Goal: Information Seeking & Learning: Learn about a topic

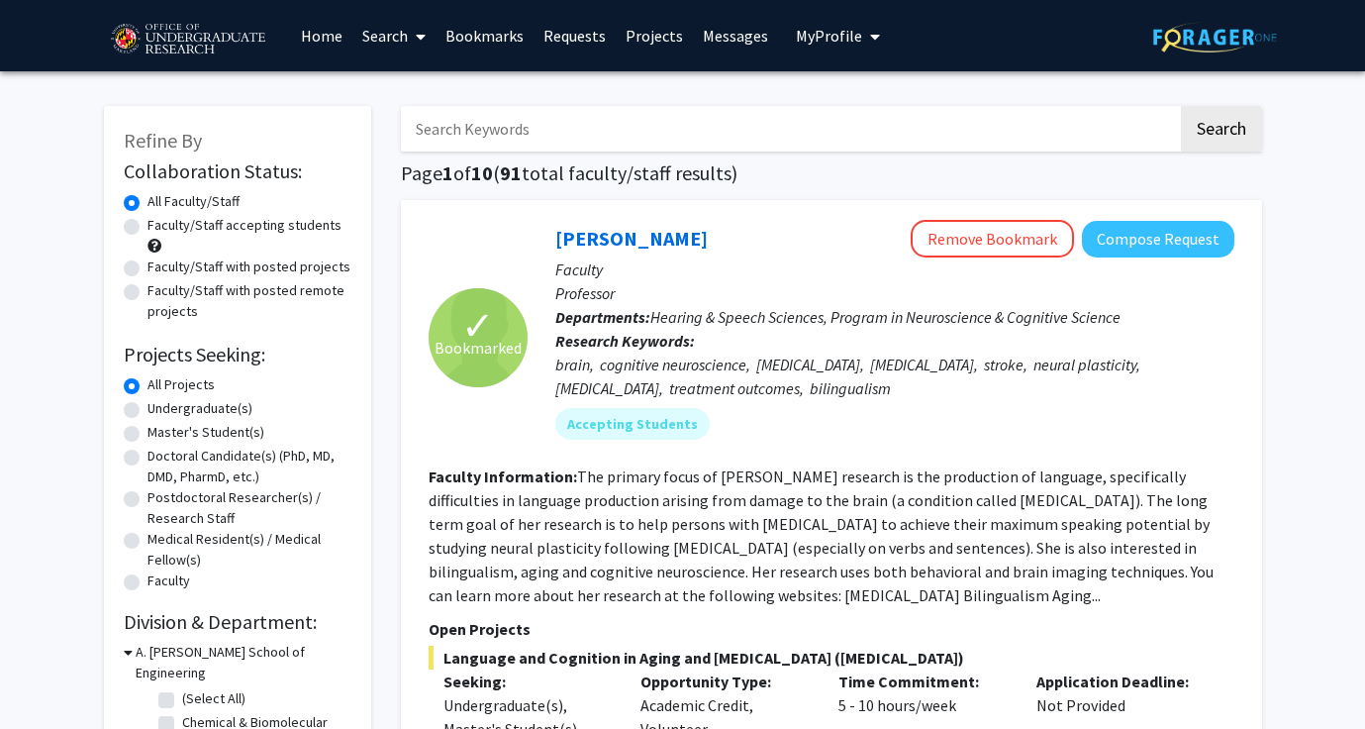
click at [551, 136] on input "Search Keywords" at bounding box center [789, 129] width 777 height 46
paste input "[PERSON_NAME]"
type input "[PERSON_NAME]"
click at [1181, 106] on button "Search" at bounding box center [1221, 129] width 81 height 46
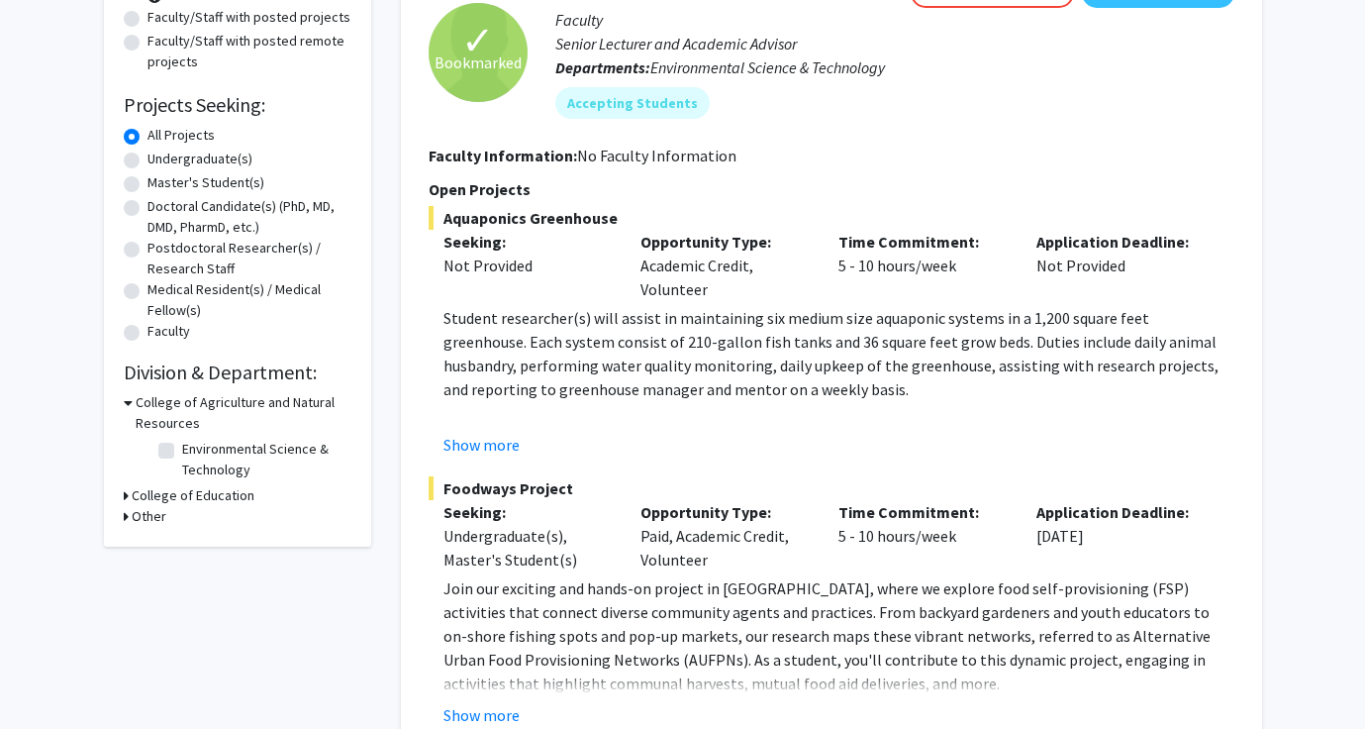
scroll to position [285, 0]
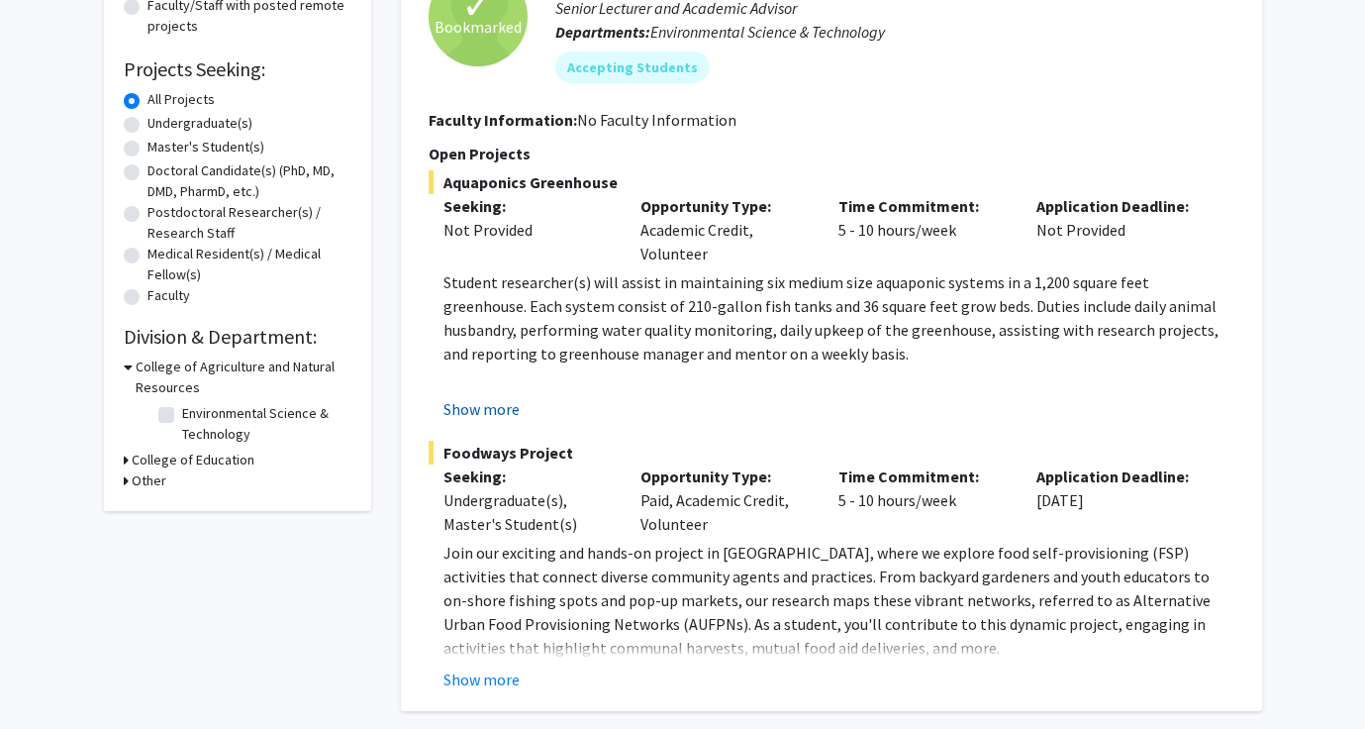
click at [503, 405] on button "Show more" at bounding box center [482, 409] width 76 height 24
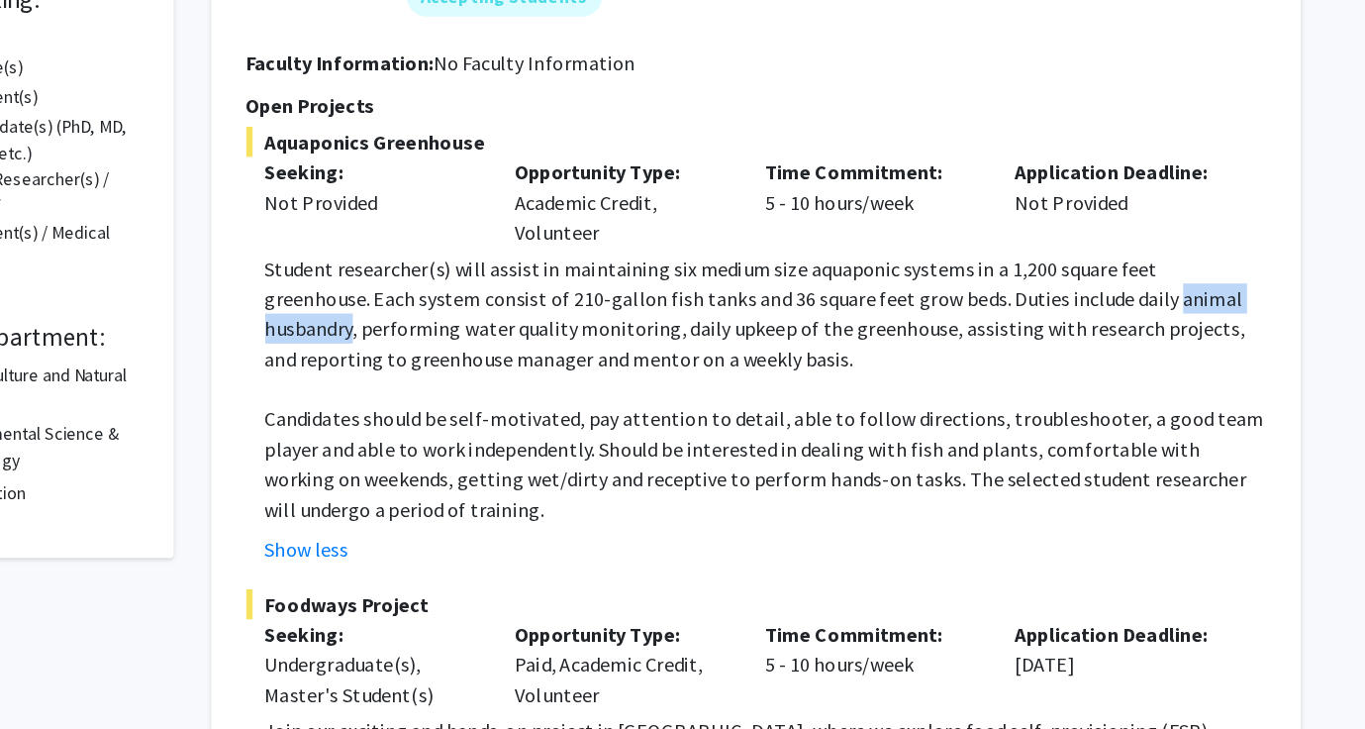
drag, startPoint x: 1068, startPoint y: 307, endPoint x: 1183, endPoint y: 307, distance: 114.8
click at [1183, 307] on p "Student researcher(s) will assist in maintaining six medium size aquaponic syst…" at bounding box center [839, 317] width 791 height 95
copy p "animal husbandry"
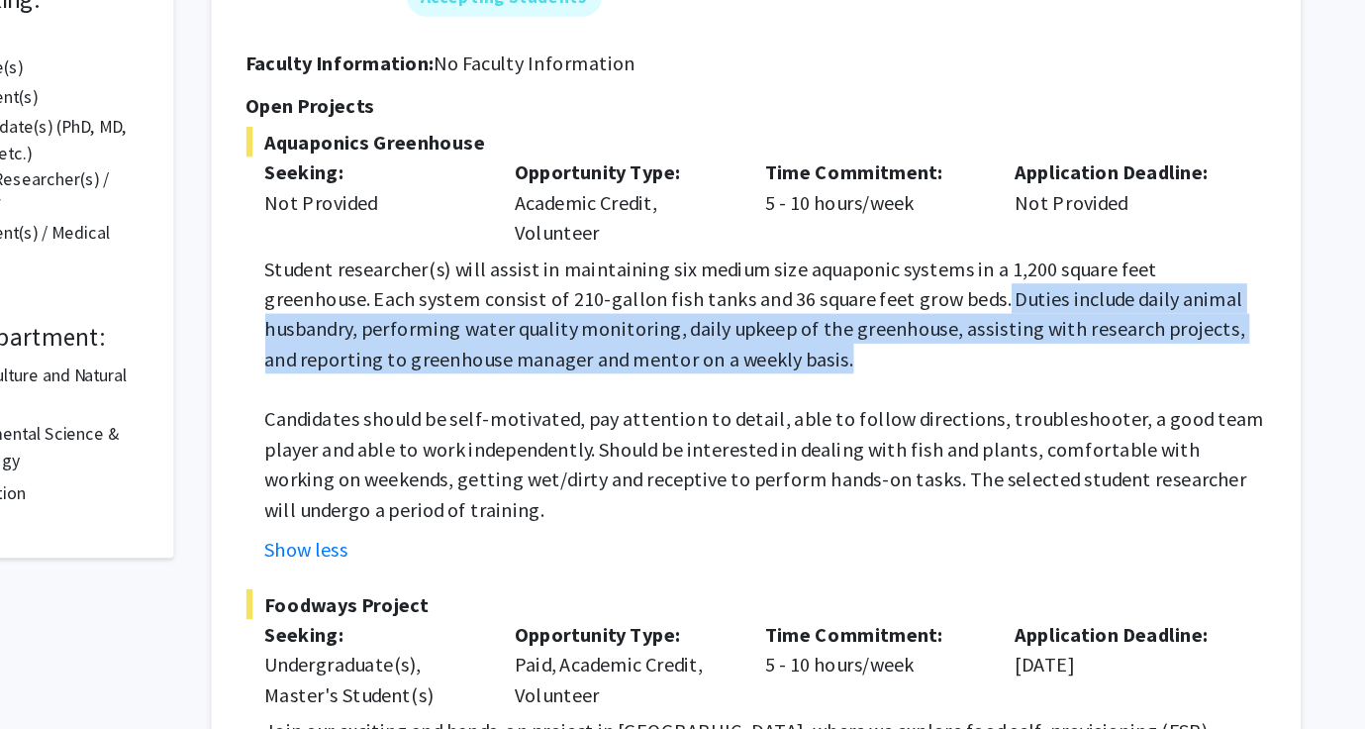
drag, startPoint x: 929, startPoint y: 303, endPoint x: 929, endPoint y: 363, distance: 60.4
click at [929, 363] on p "Student researcher(s) will assist in maintaining six medium size aquaponic syst…" at bounding box center [839, 317] width 791 height 95
copy p "Duties include daily animal husbandry, performing water quality monitoring, dai…"
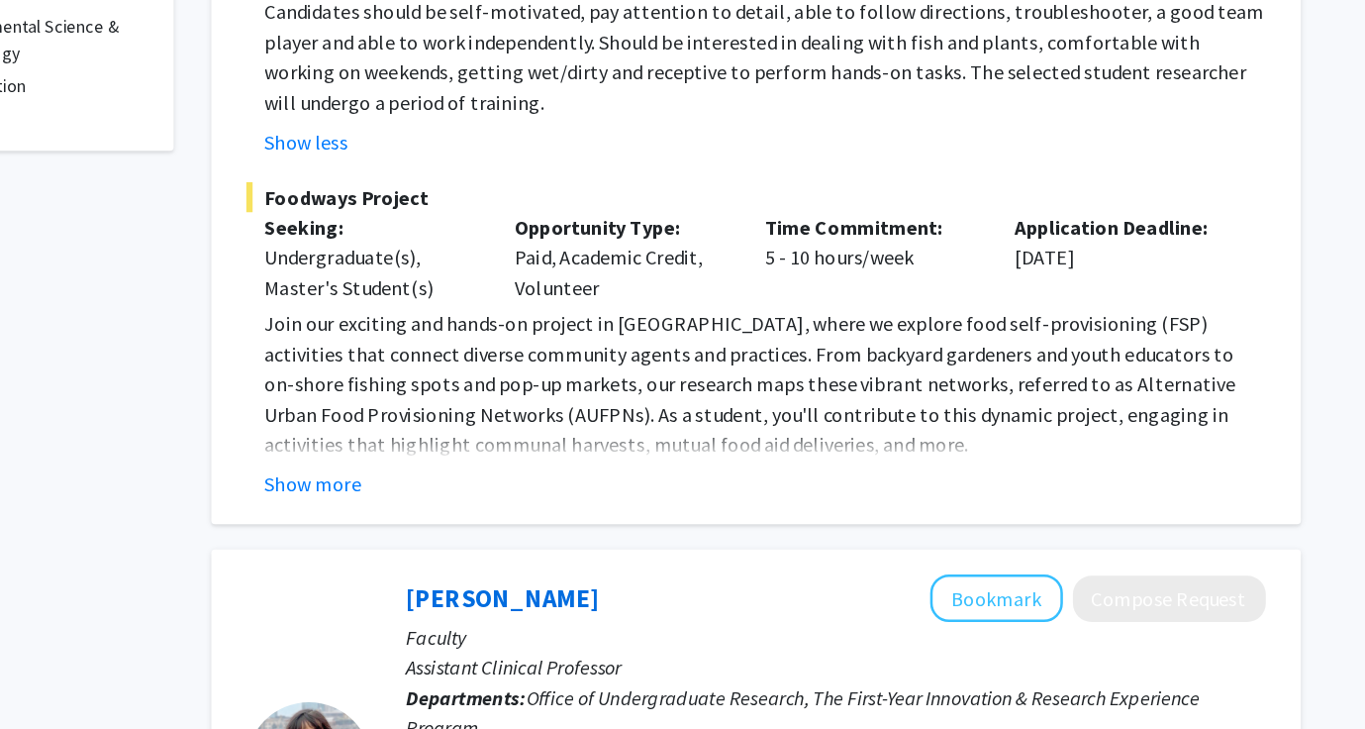
scroll to position [526, 0]
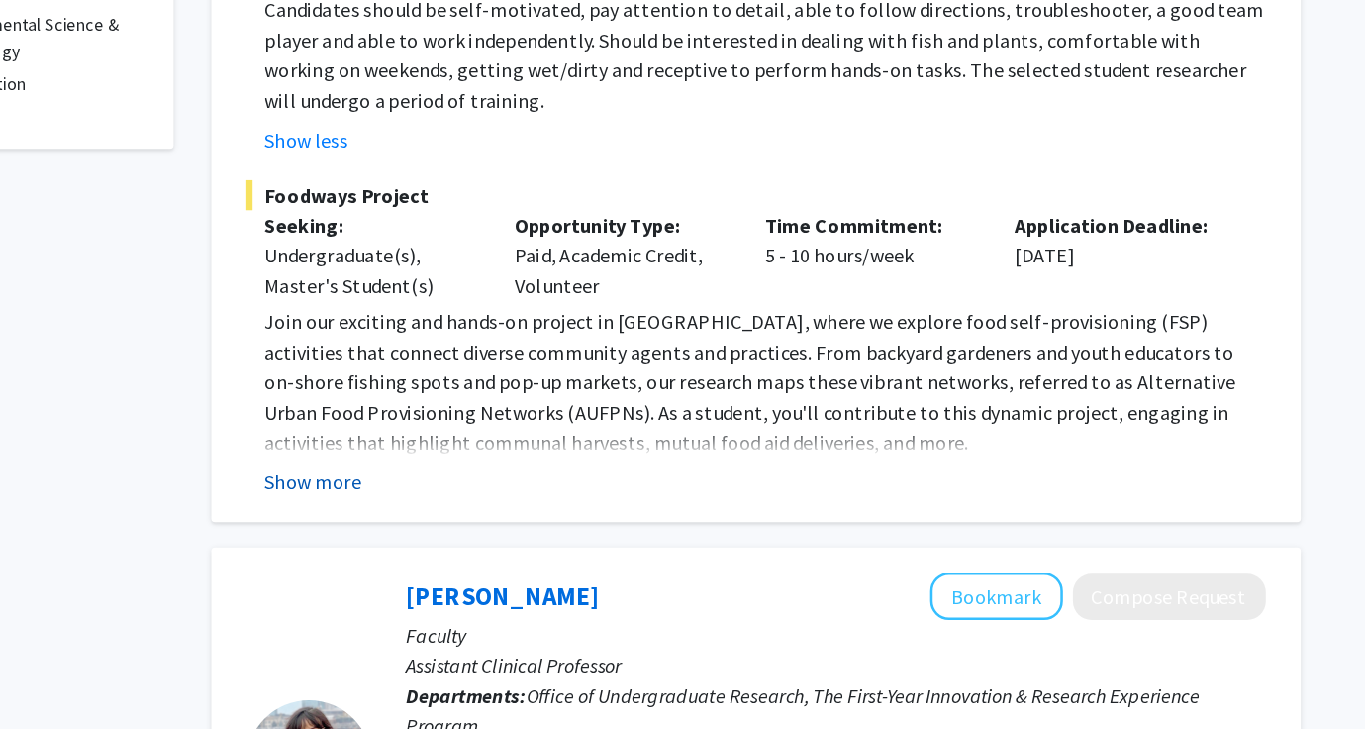
click at [511, 532] on button "Show more" at bounding box center [482, 534] width 76 height 24
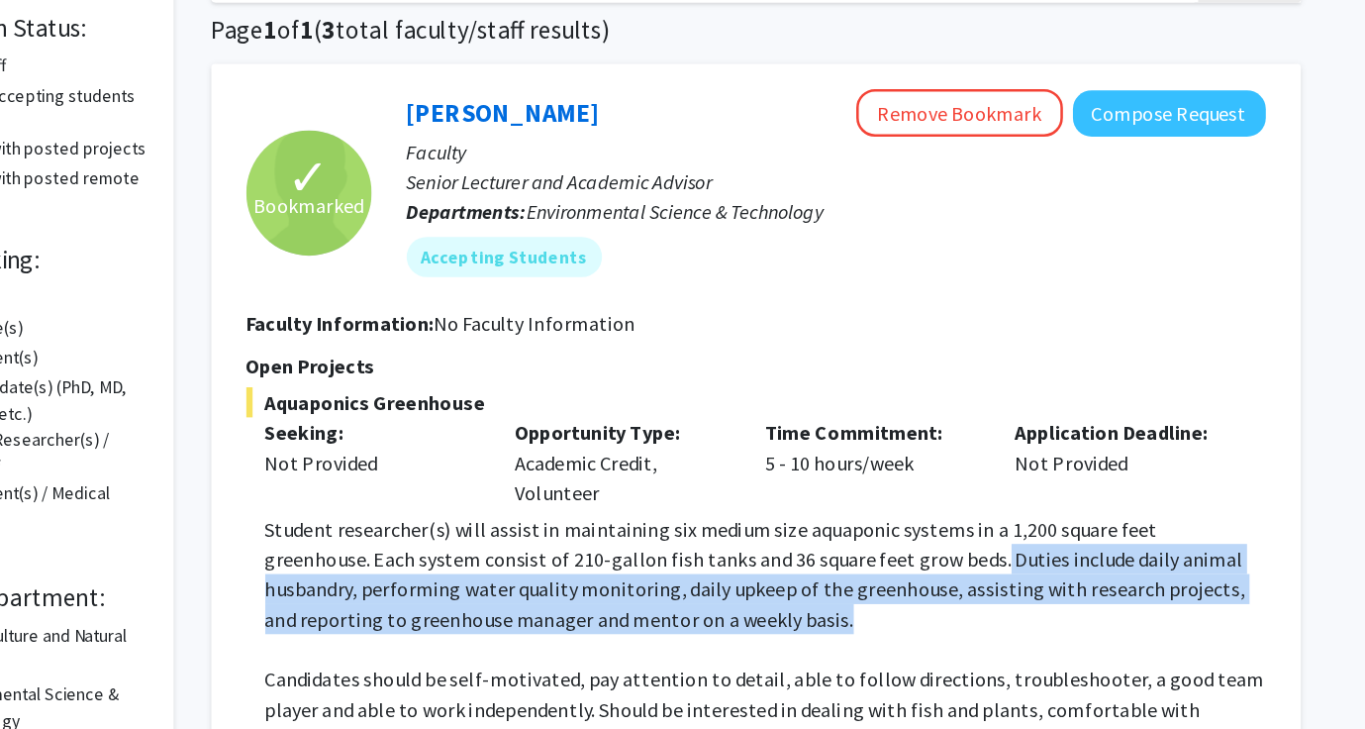
scroll to position [150, 0]
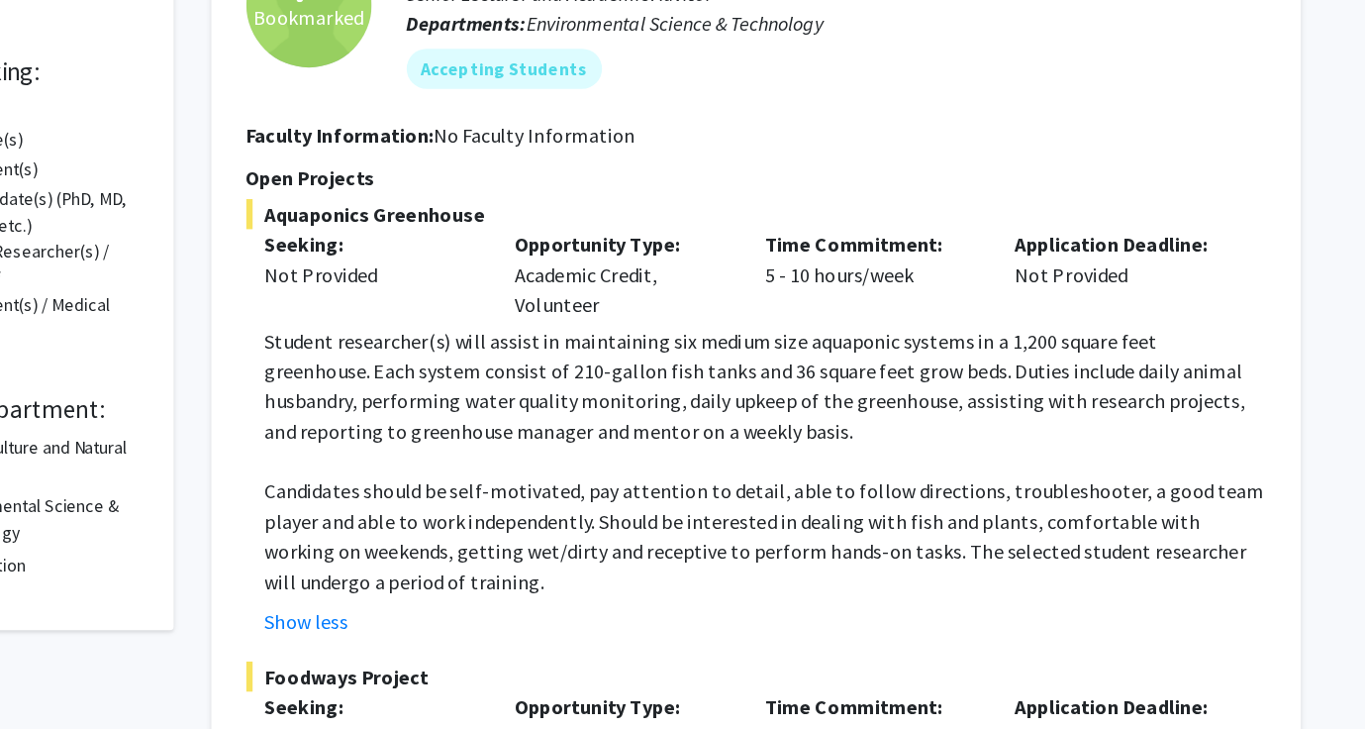
click at [566, 468] on p "Student researcher(s) will assist in maintaining six medium size aquaponic syst…" at bounding box center [839, 453] width 791 height 95
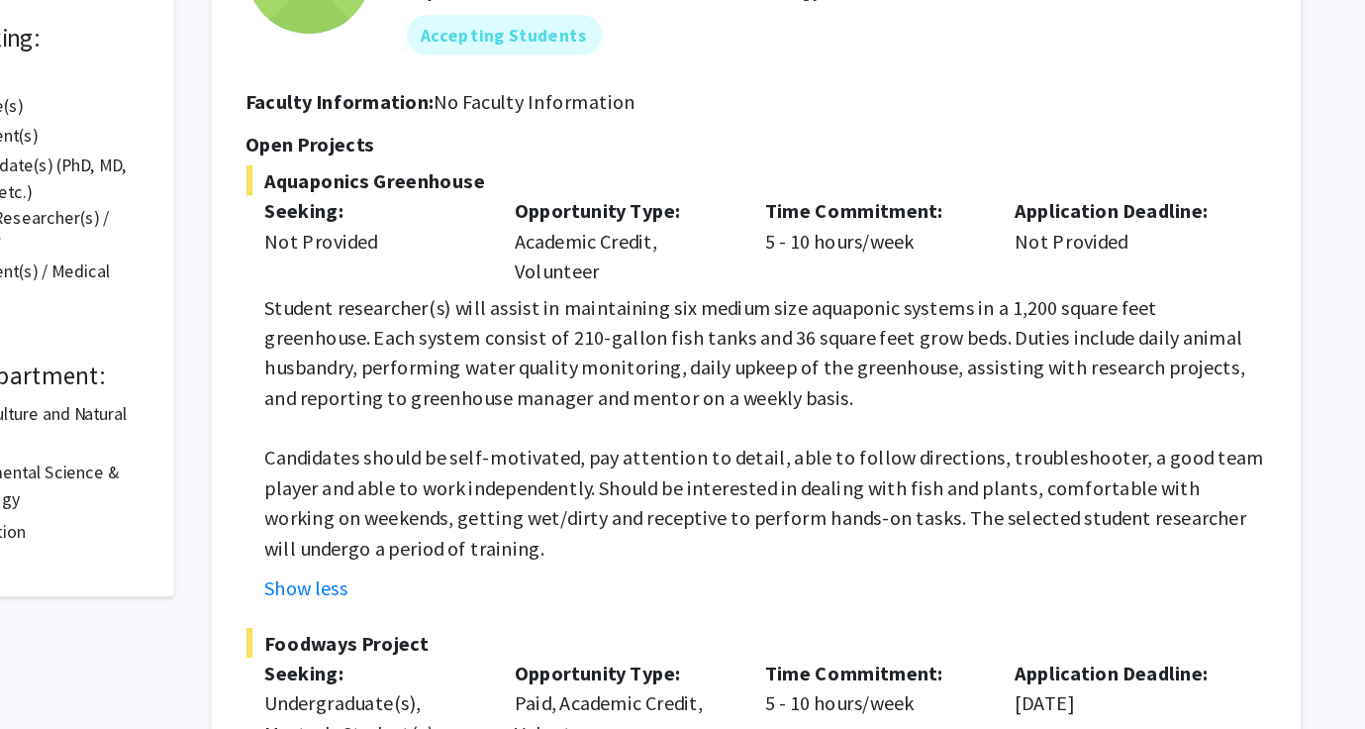
scroll to position [79, 0]
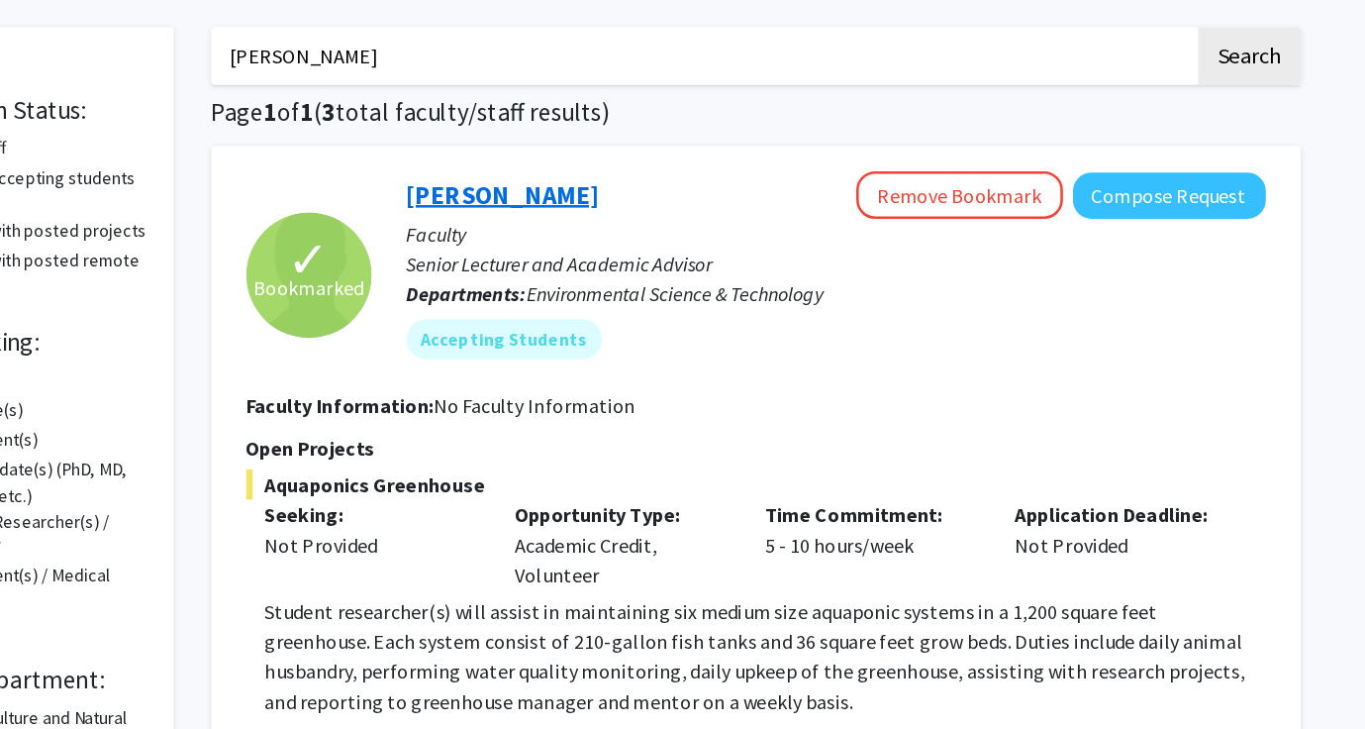
click at [645, 164] on link "[PERSON_NAME]" at bounding box center [631, 159] width 152 height 25
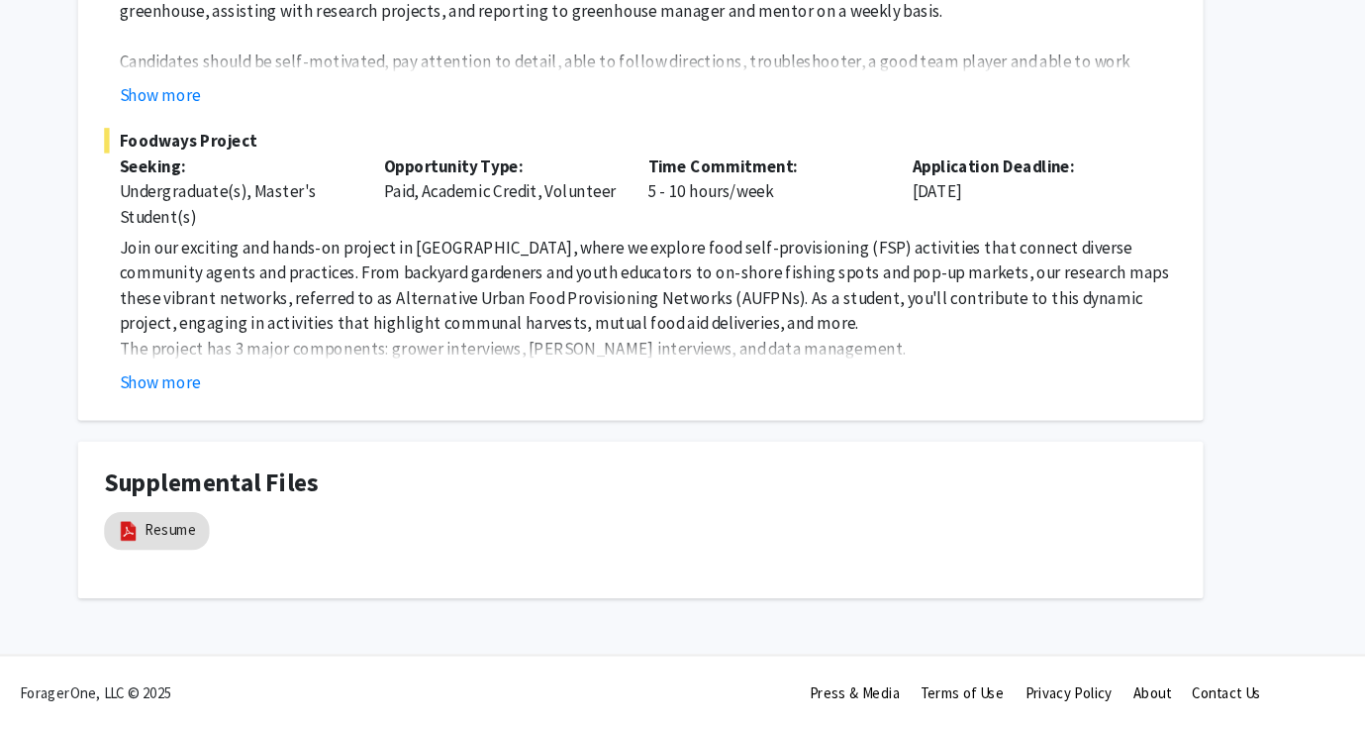
scroll to position [504, 0]
click at [255, 534] on link "Resume" at bounding box center [241, 542] width 49 height 21
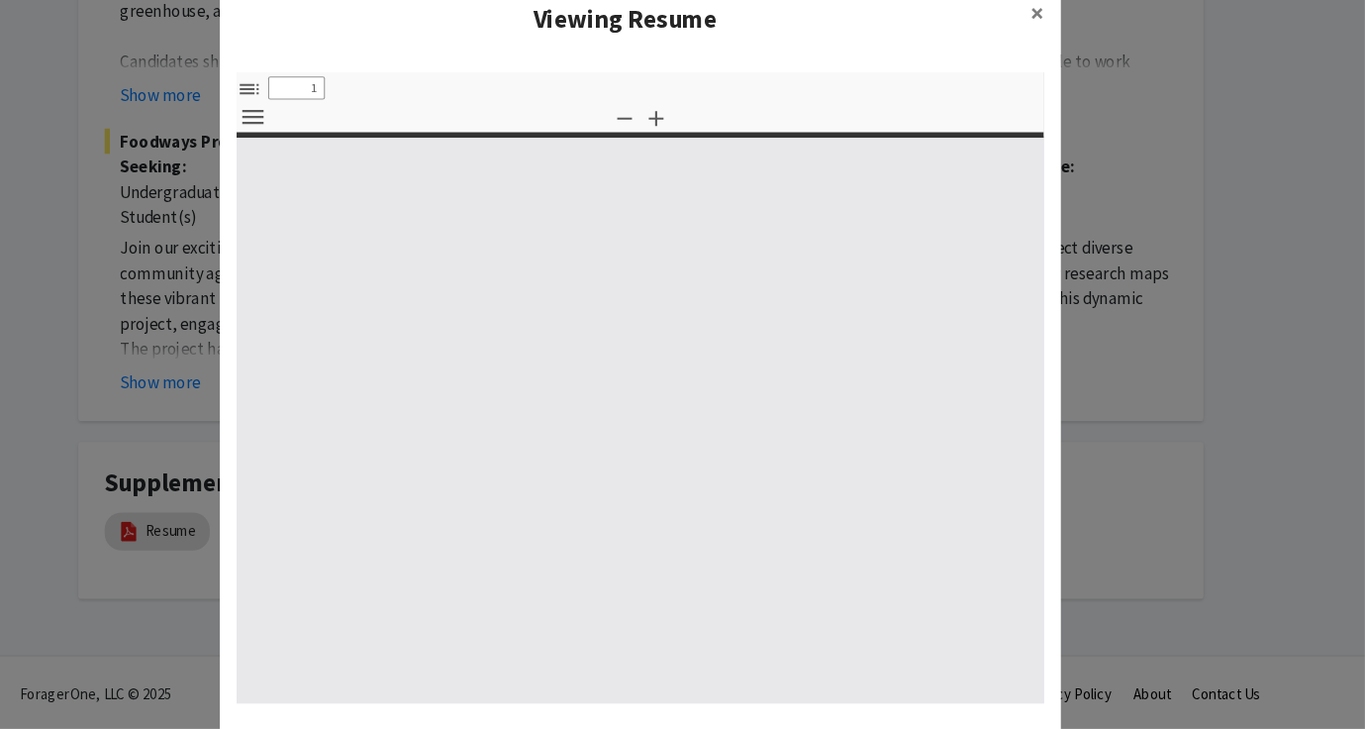
select select "custom"
type input "0"
select select "custom"
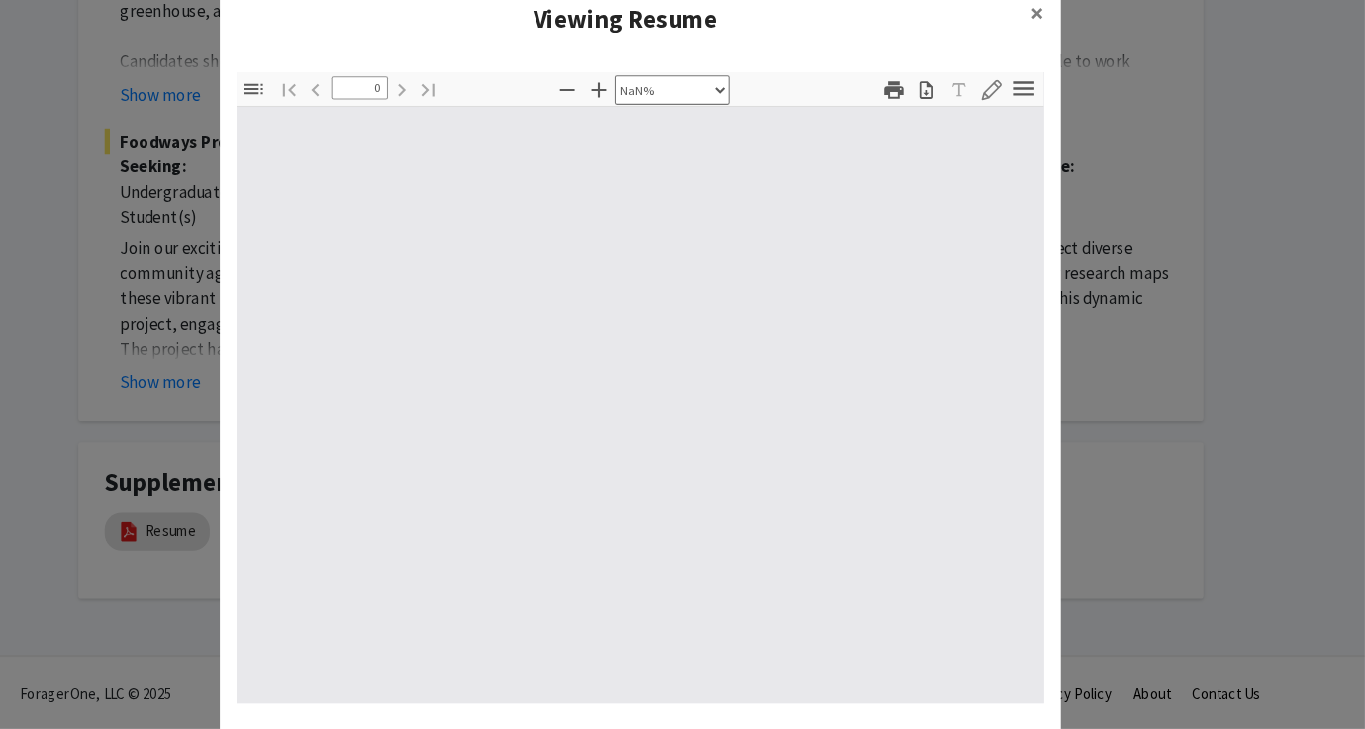
type input "1"
select select "auto"
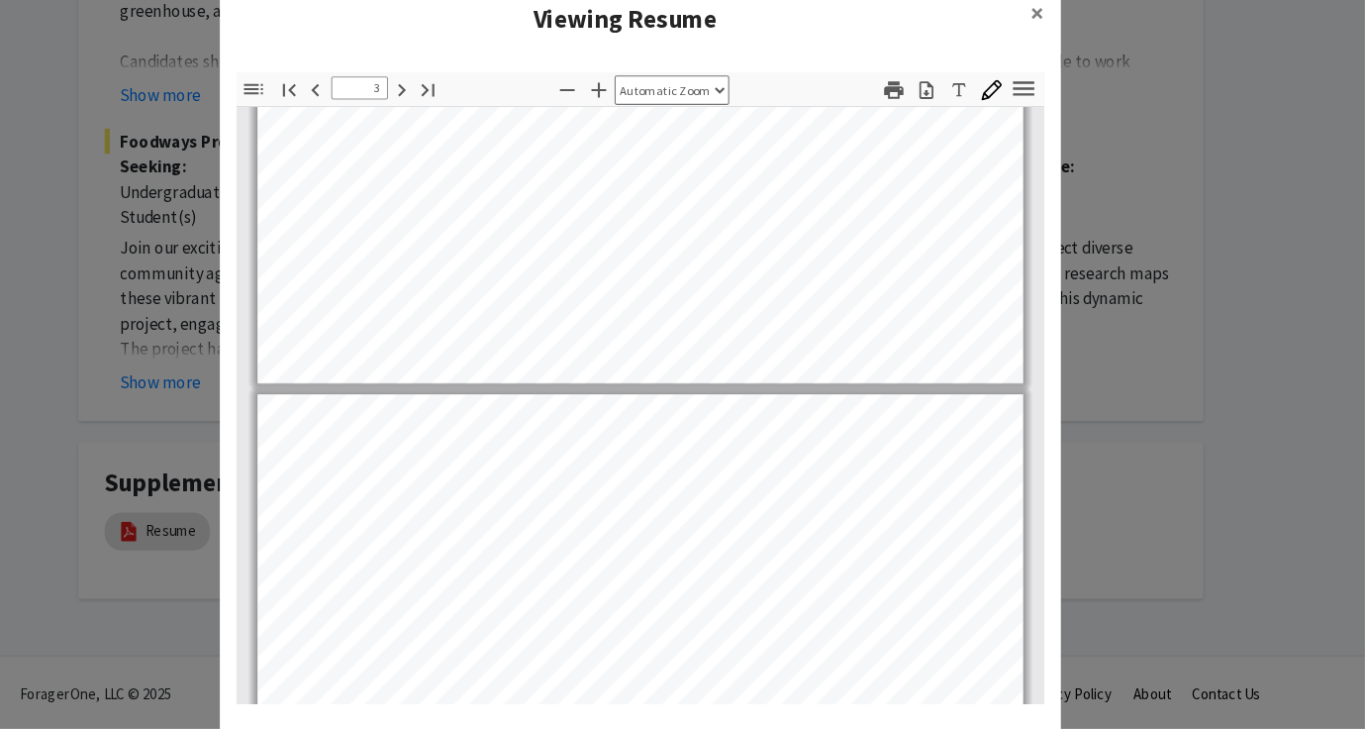
scroll to position [1624, 0]
type input "3"
select select "custom"
type input "3"
select select "custom"
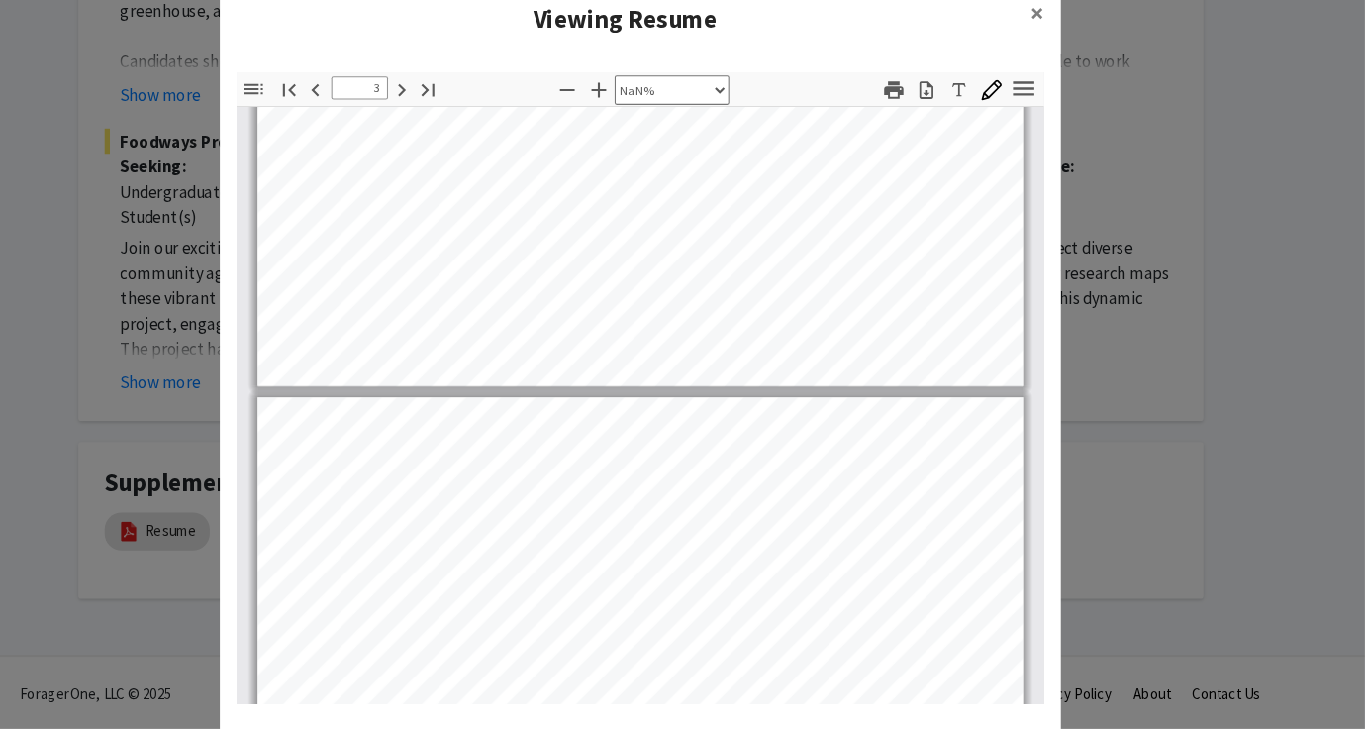
type input "3"
select select "custom"
type input "3"
select select "custom"
type input "3"
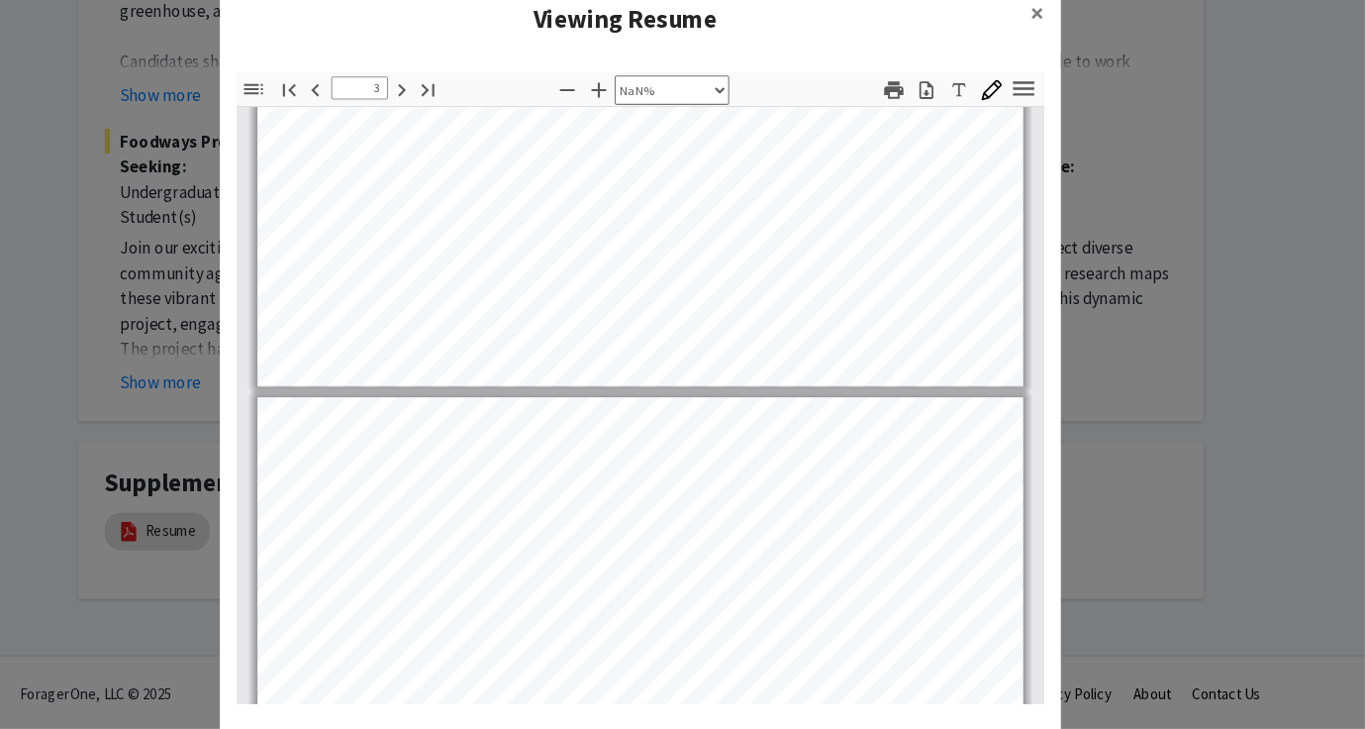
select select "1"
type input "3"
select select "custom"
type input "3"
select select "custom"
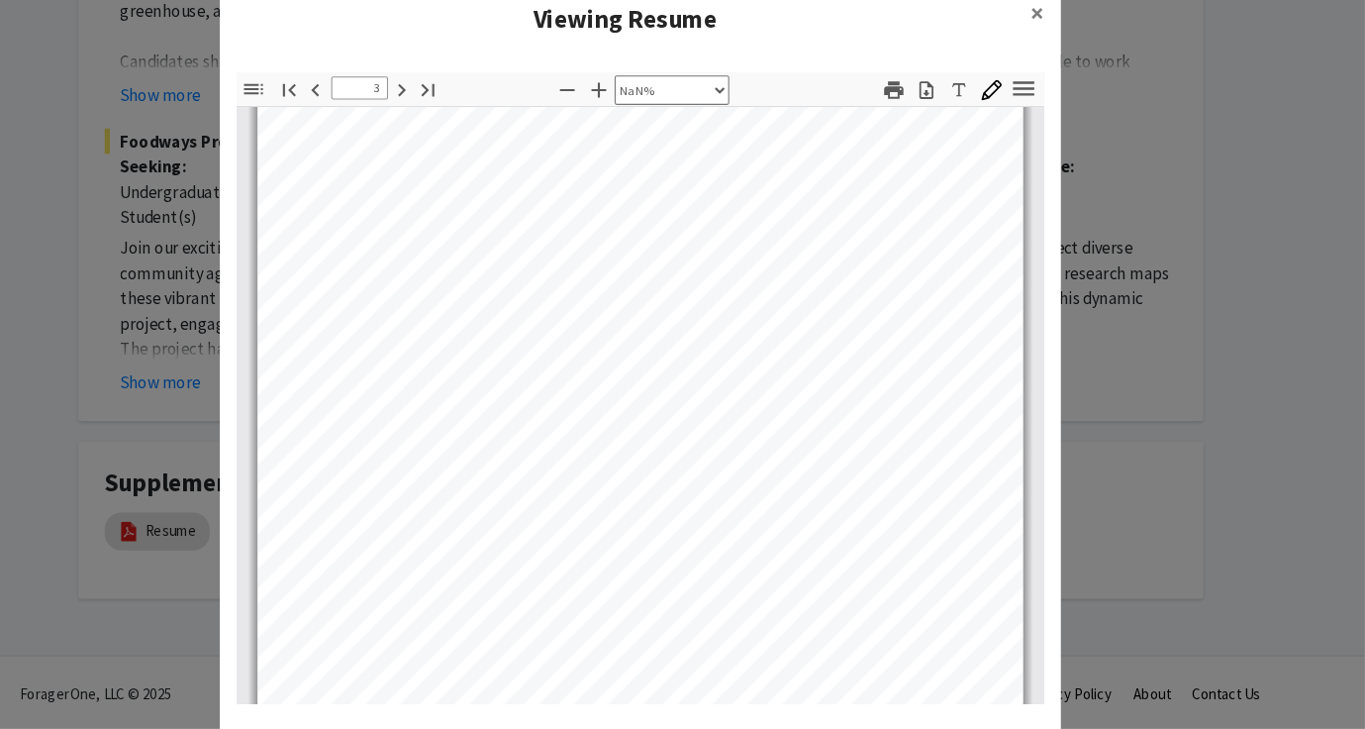
type input "3"
select select "custom"
type input "3"
select select "custom"
type input "3"
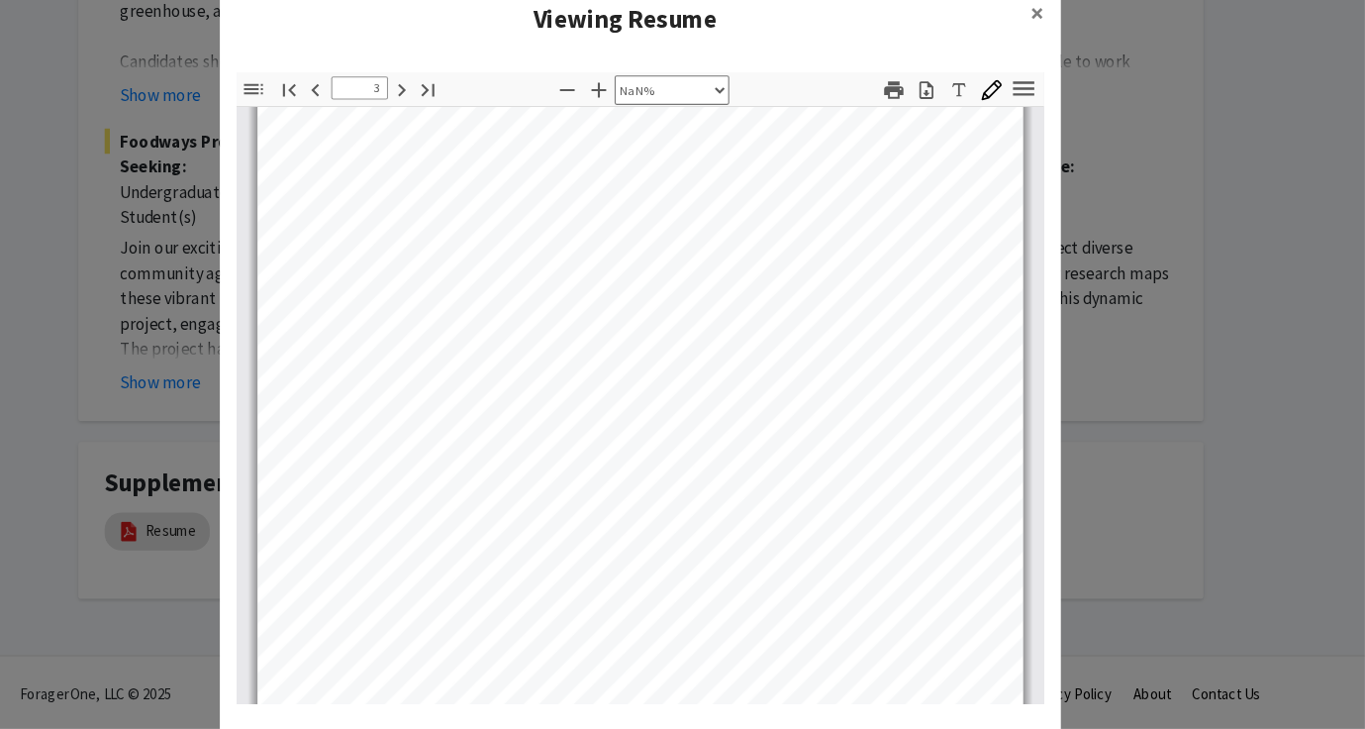
select select "custom"
type input "3"
select select "custom"
type input "3"
select select "custom"
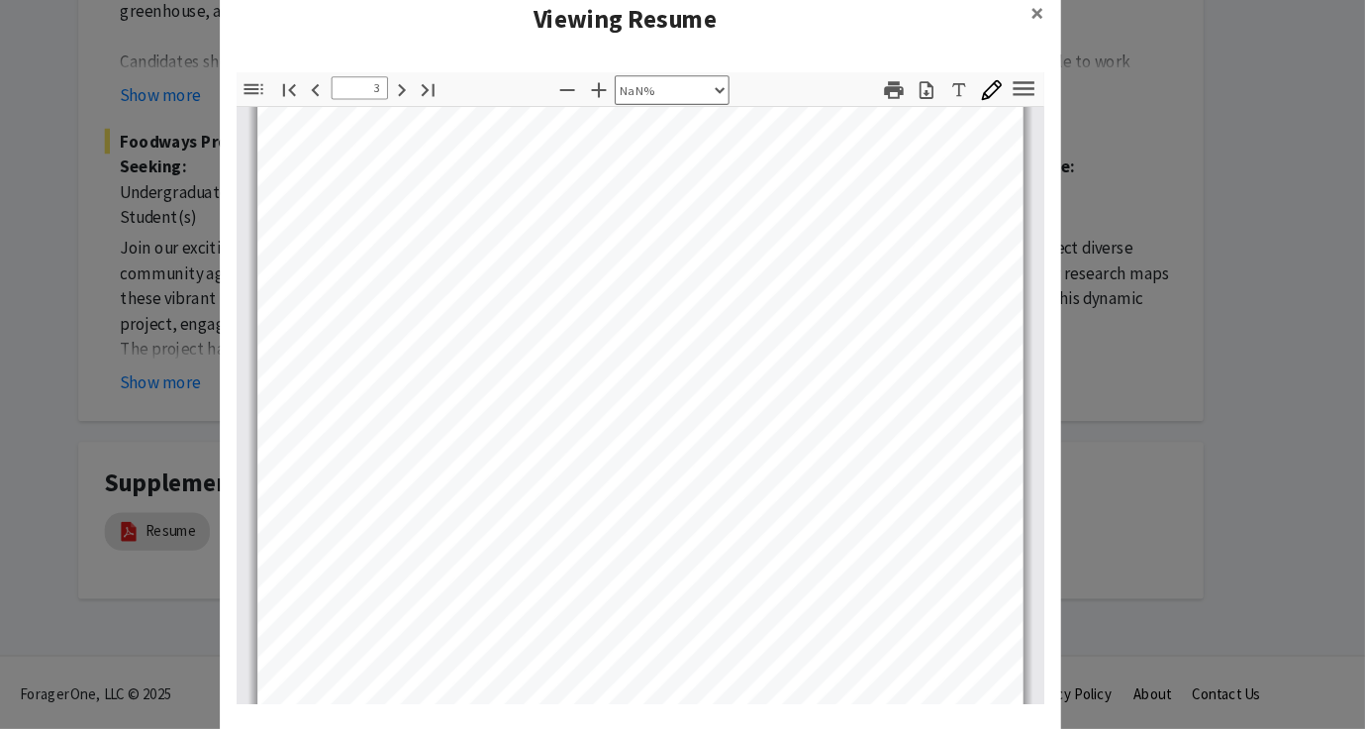
type input "3"
select select "custom"
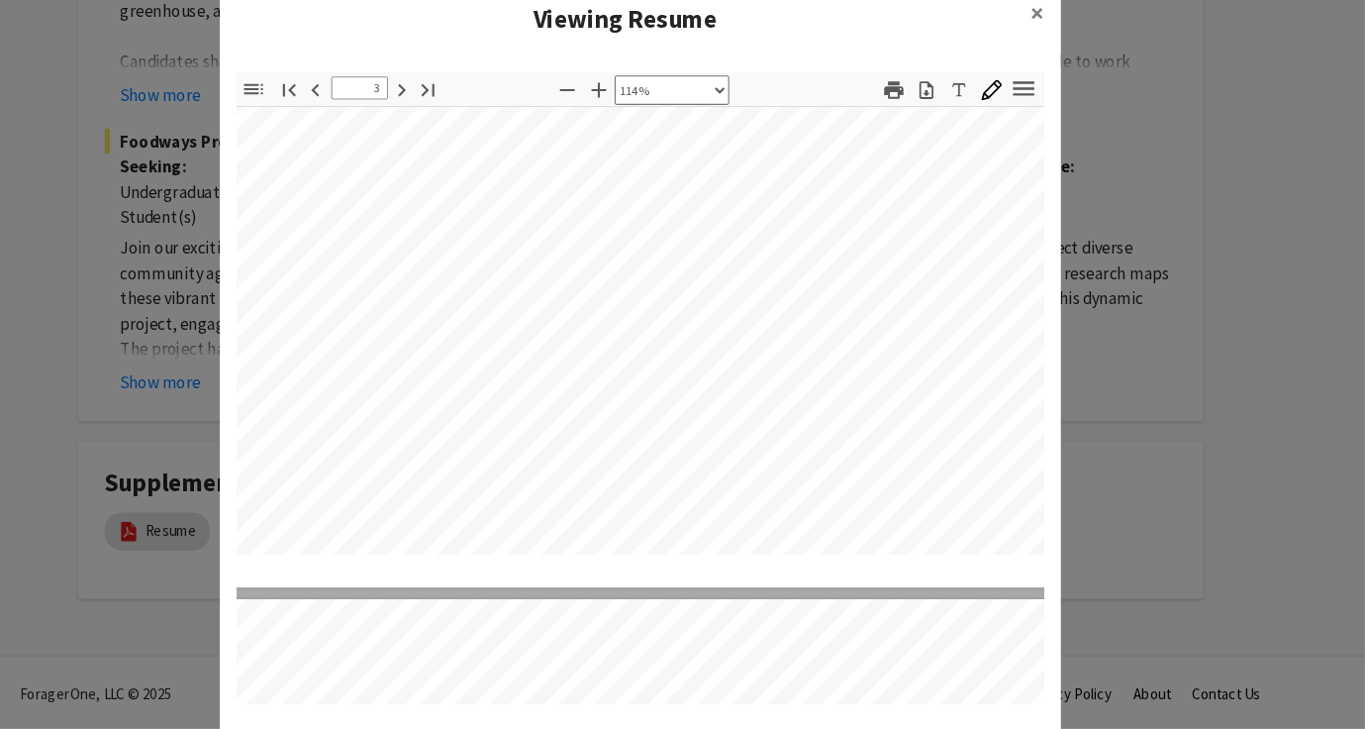
type input "3"
select select "custom"
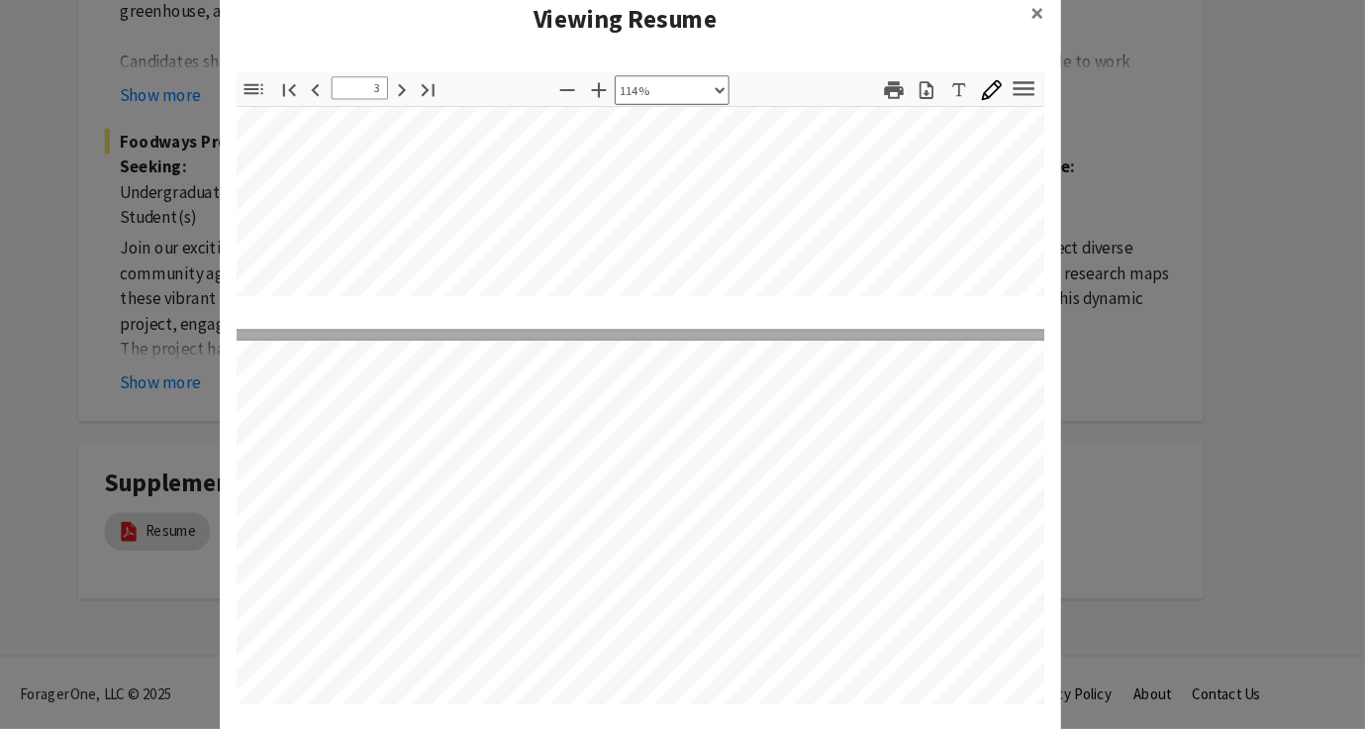
type input "3"
select select "custom"
type input "3"
select select "custom"
type input "3"
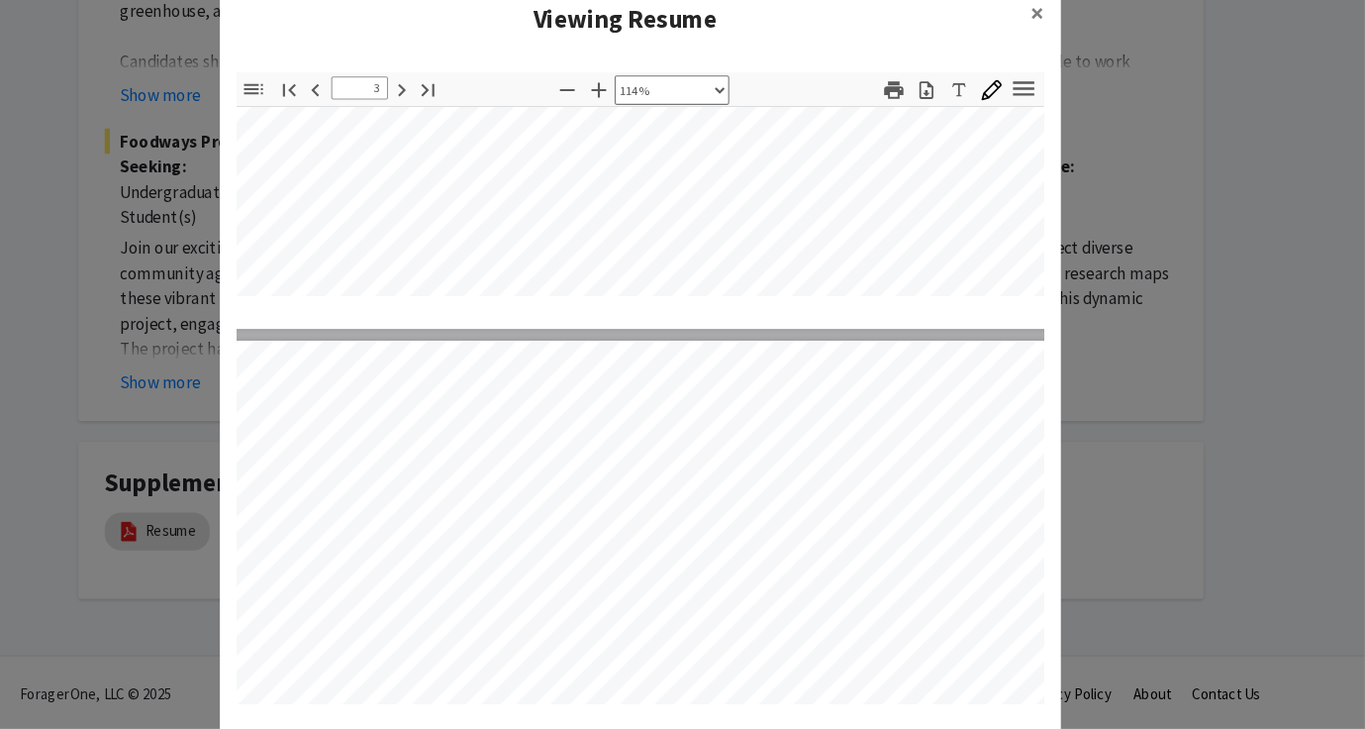
select select "custom"
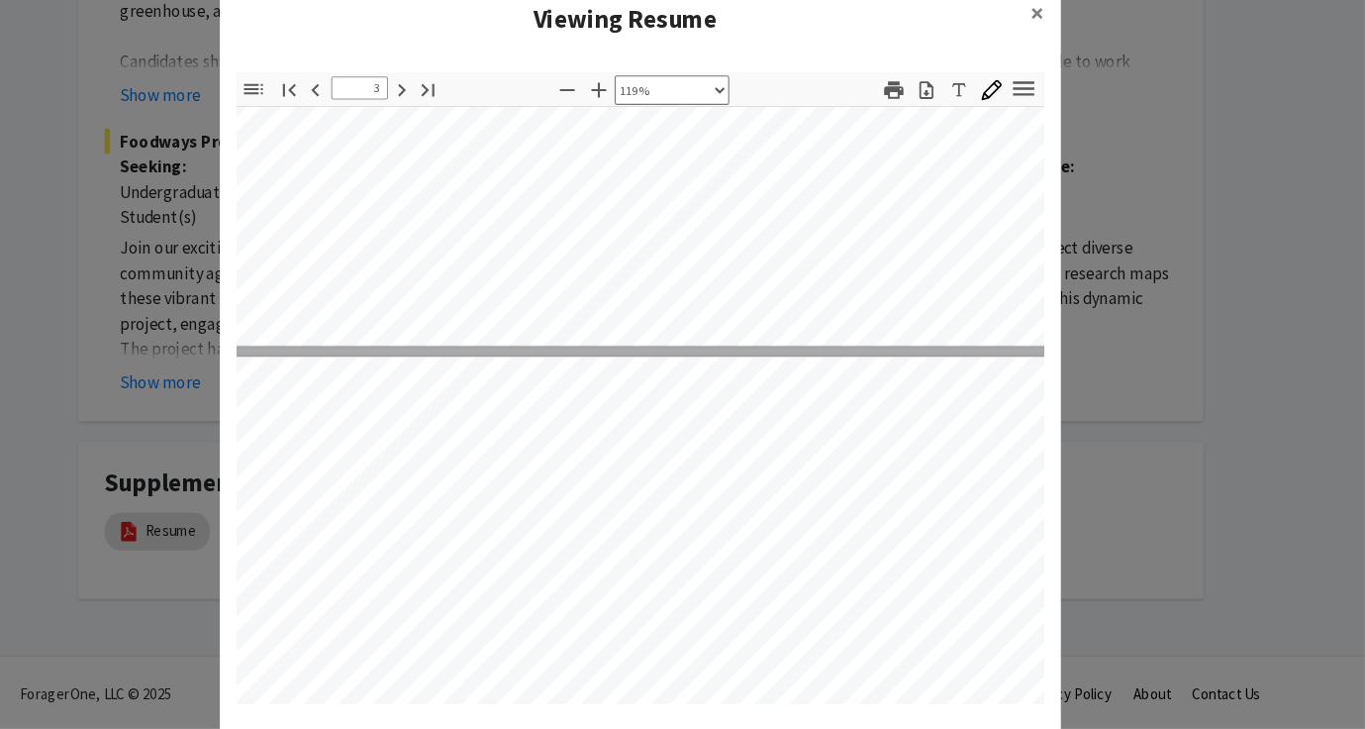
type input "3"
select select "custom"
type input "3"
select select "custom"
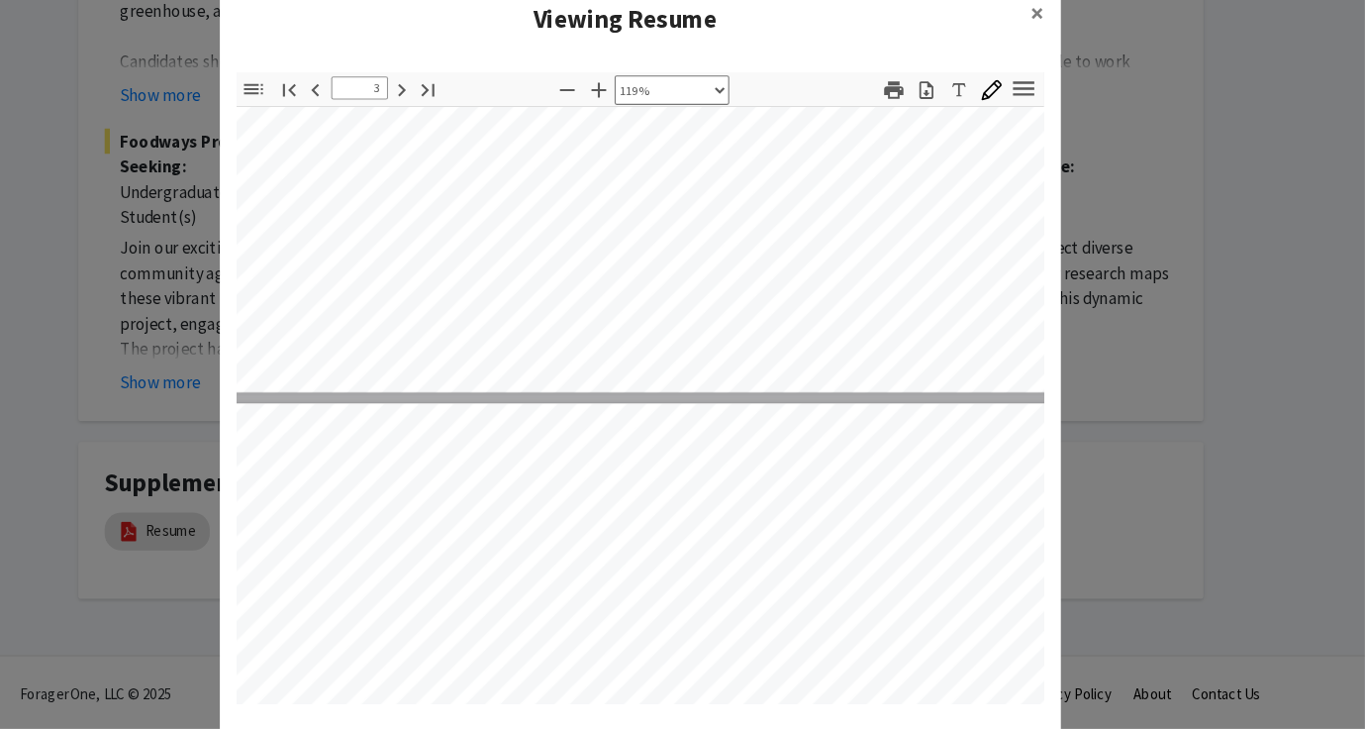
type input "3"
select select "custom"
type input "3"
select select "custom"
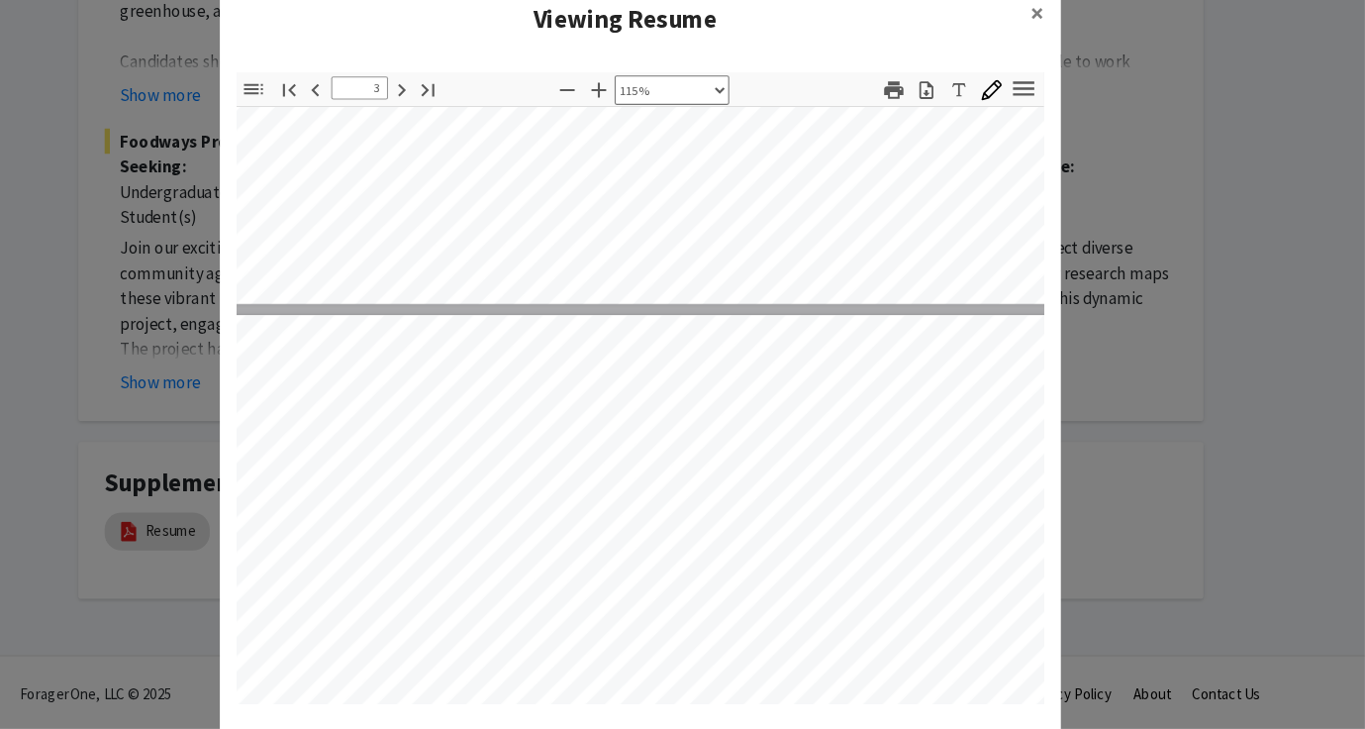
scroll to position [2196, 120]
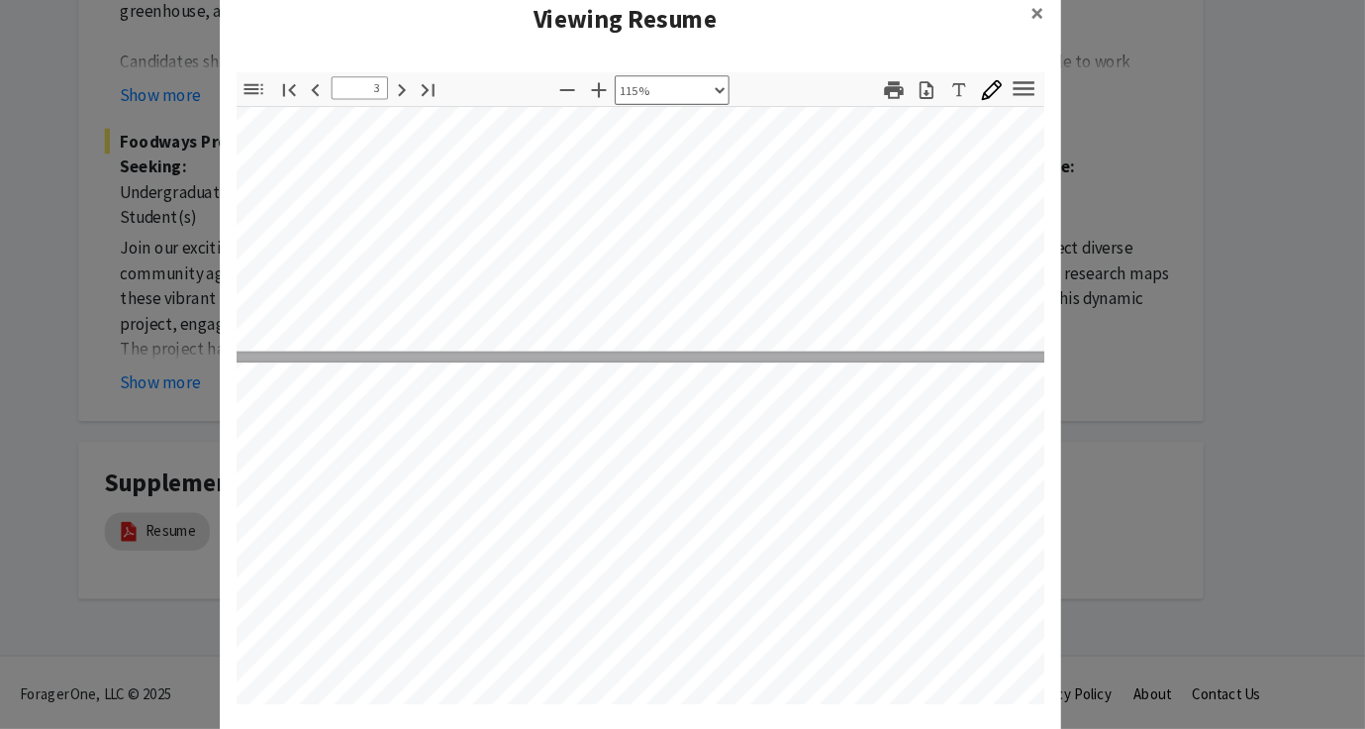
type input "3"
select select "custom"
type input "3"
select select "custom"
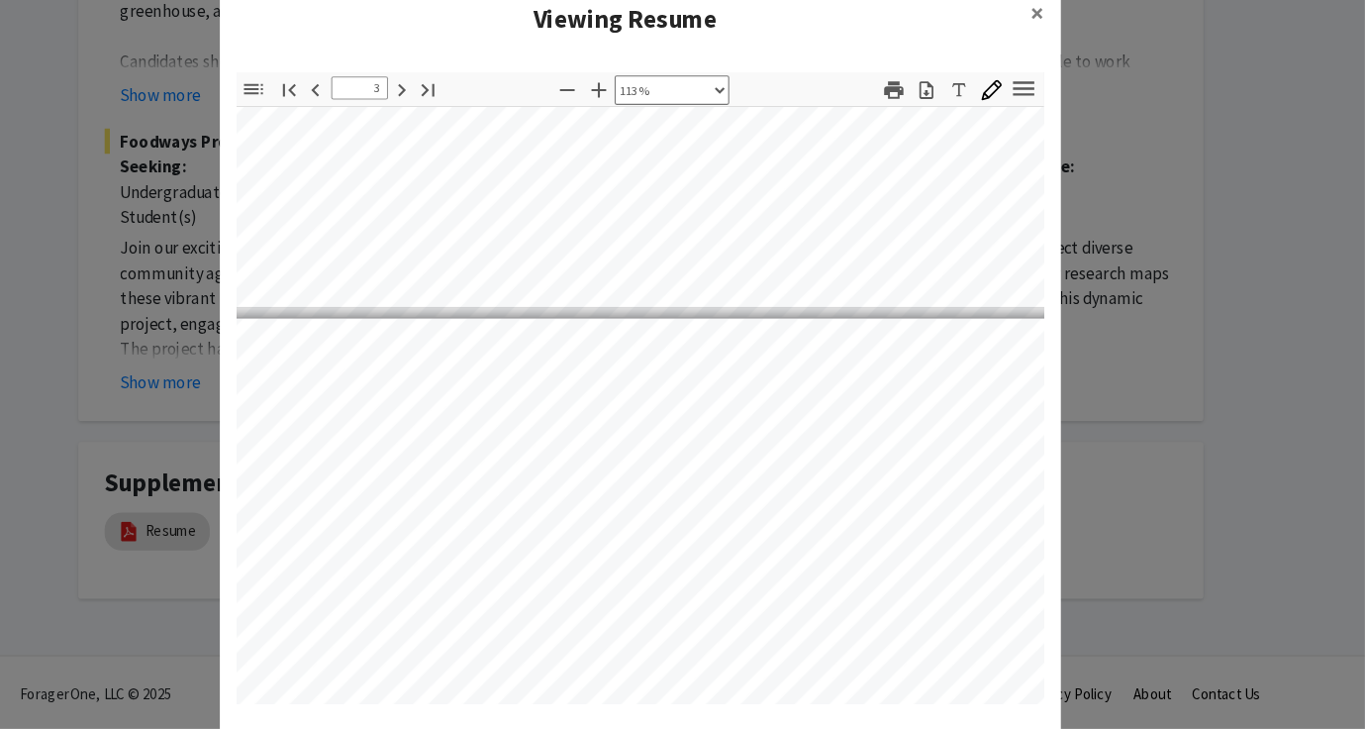
type input "3"
select select "custom"
type input "3"
select select "custom"
type input "3"
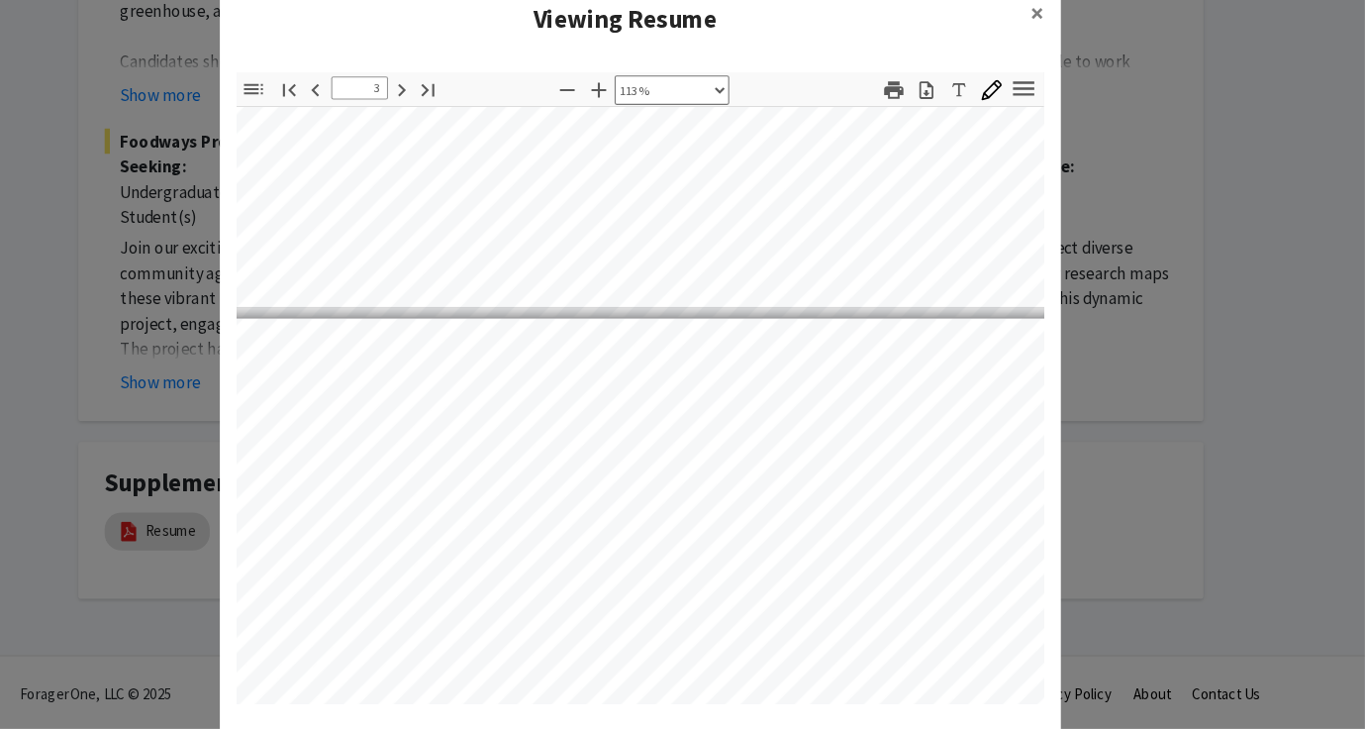
select select "custom"
type input "3"
select select "custom"
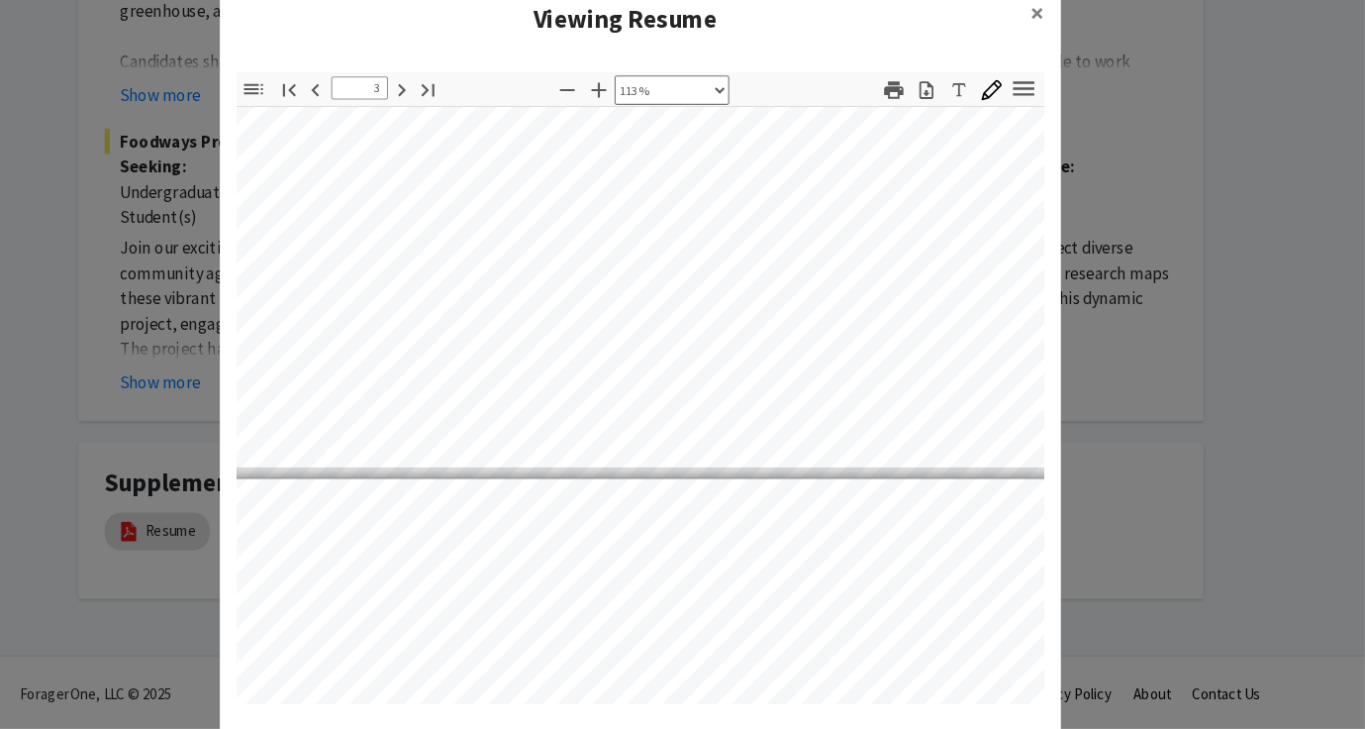
type input "3"
select select "custom"
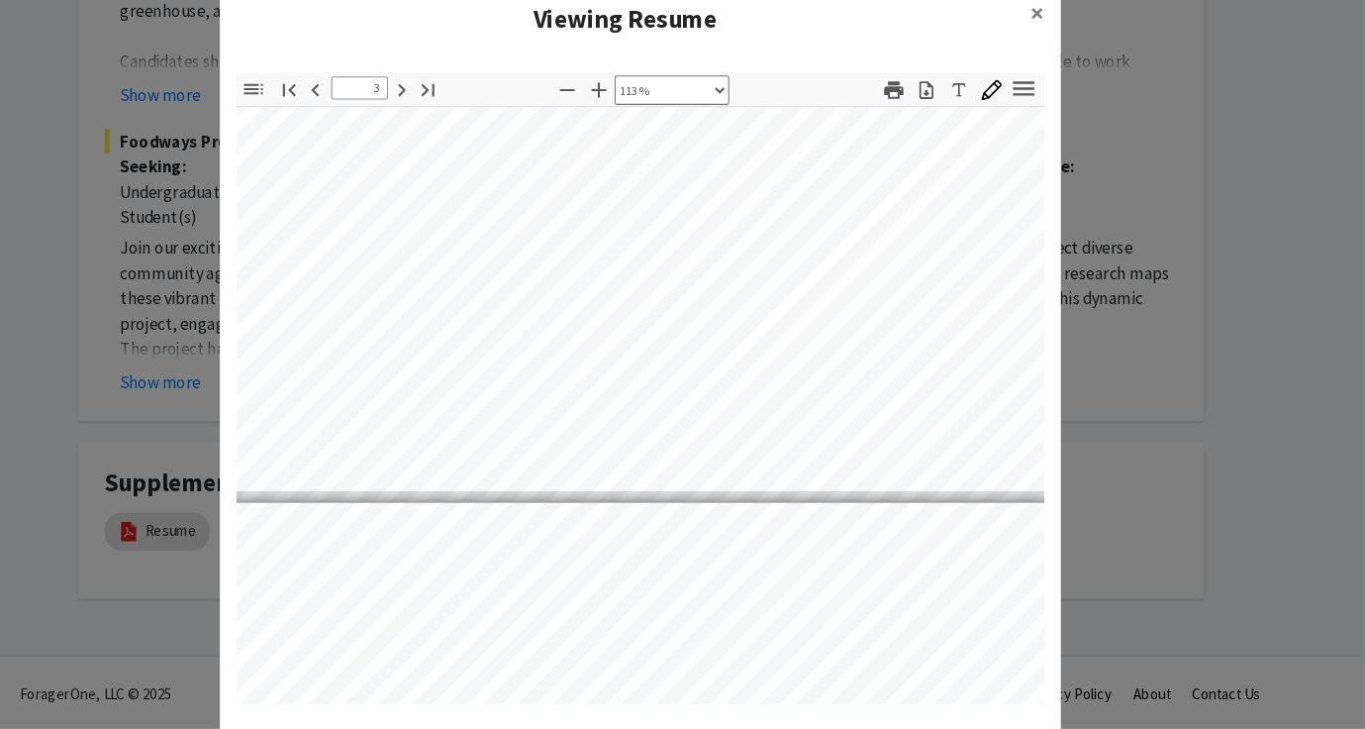
type input "3"
select select "custom"
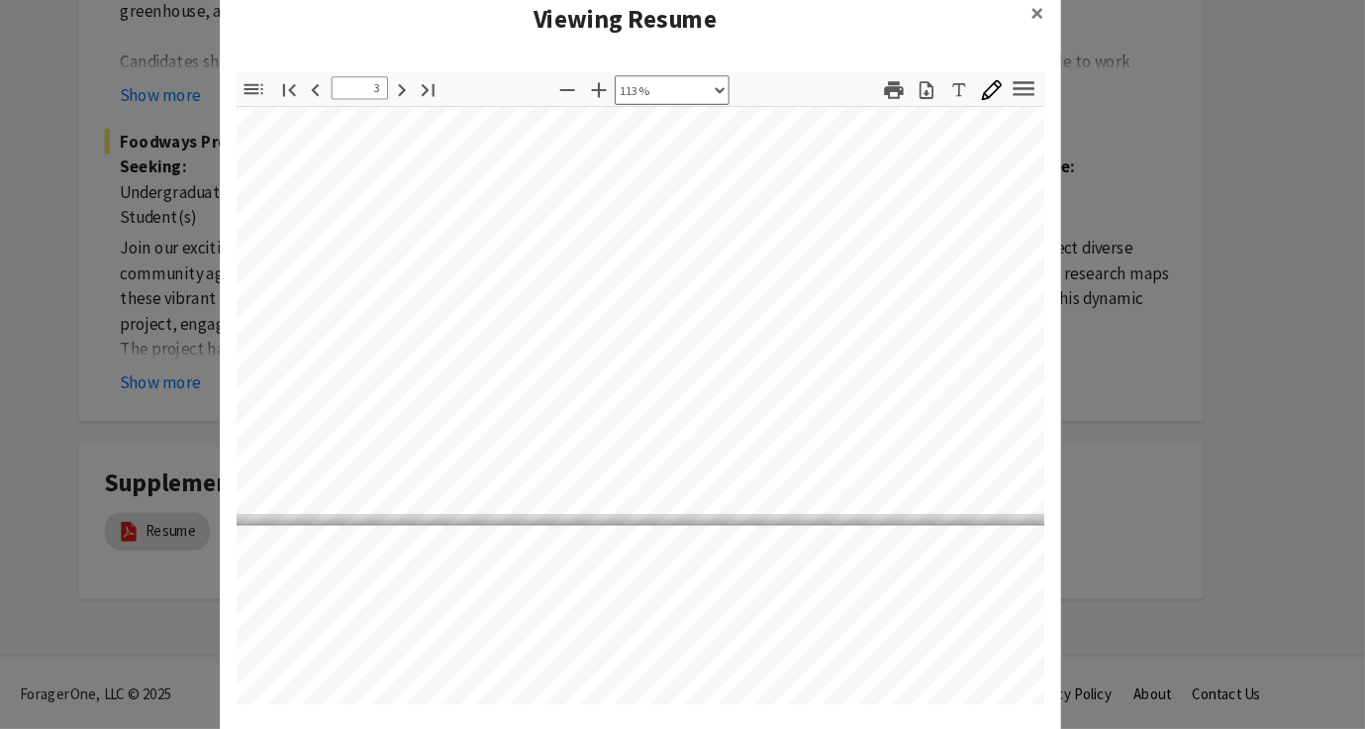
type input "3"
select select "custom"
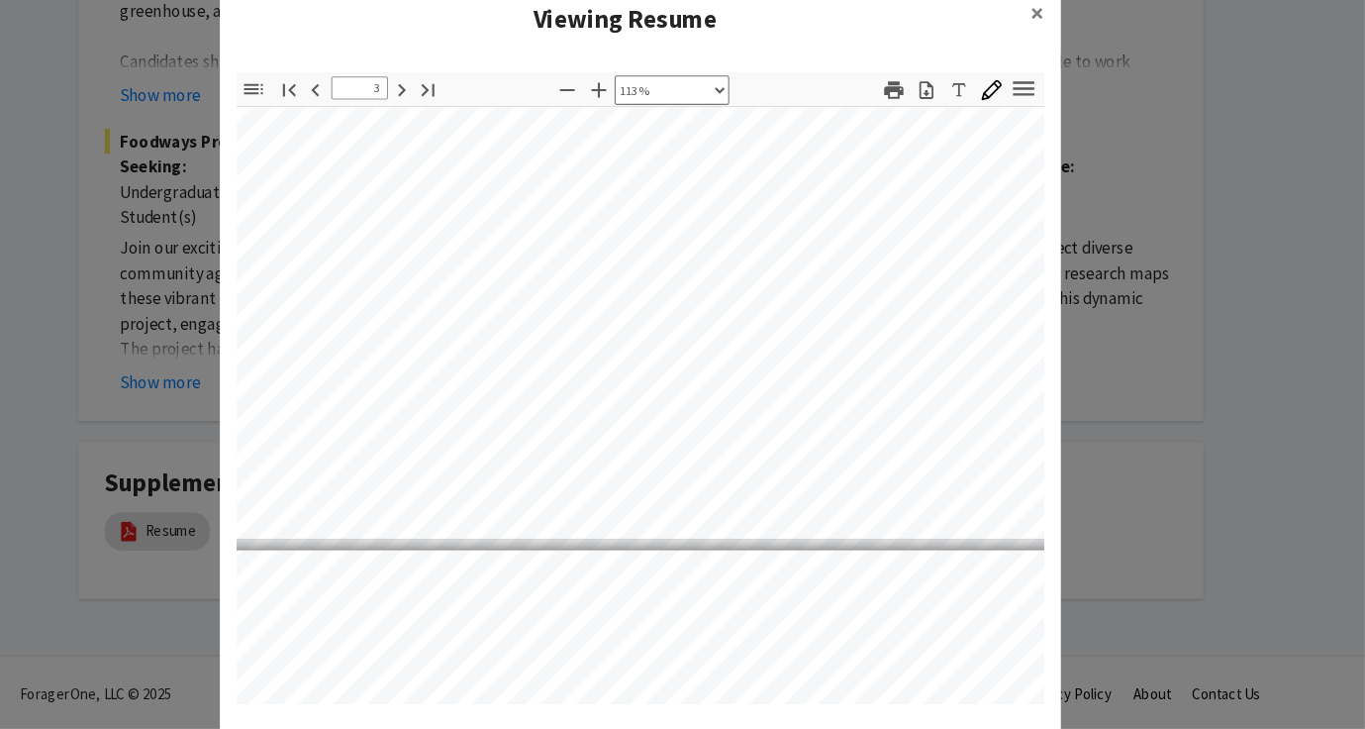
type input "3"
select select "custom"
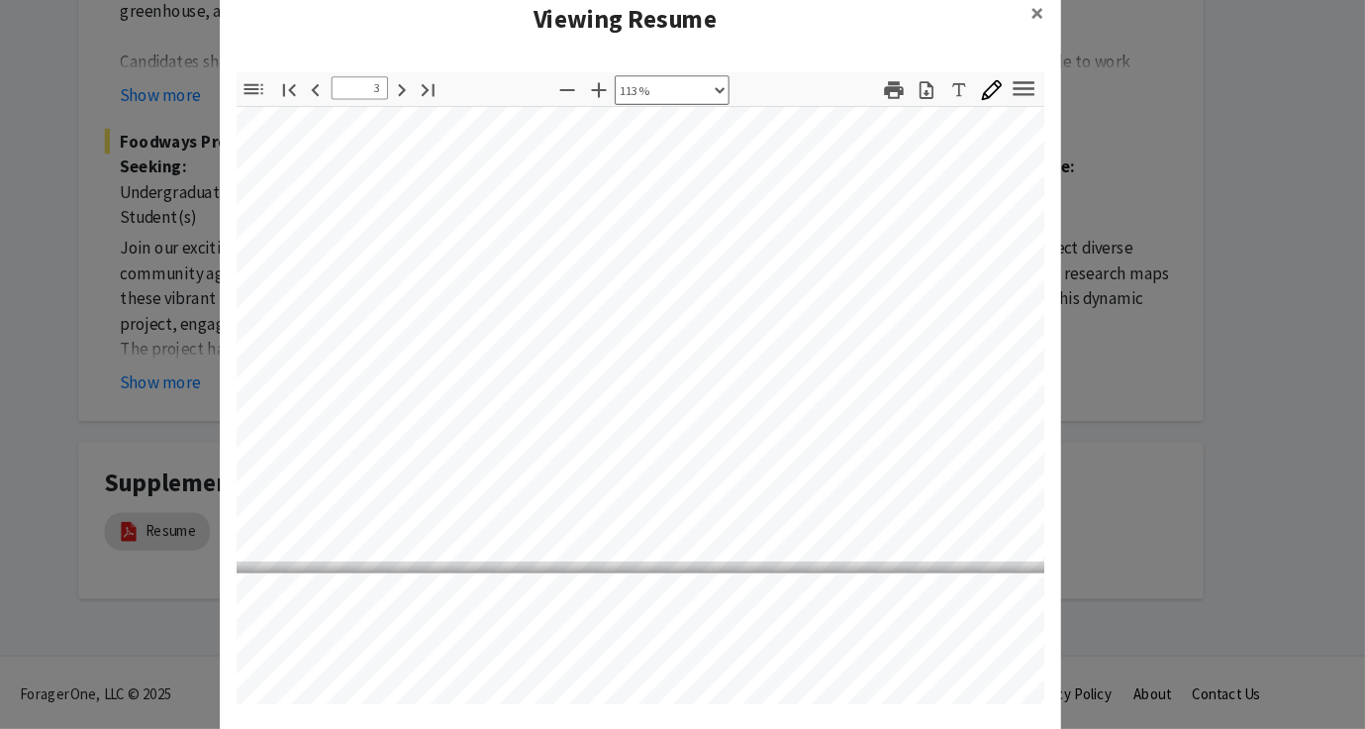
type input "3"
select select "custom"
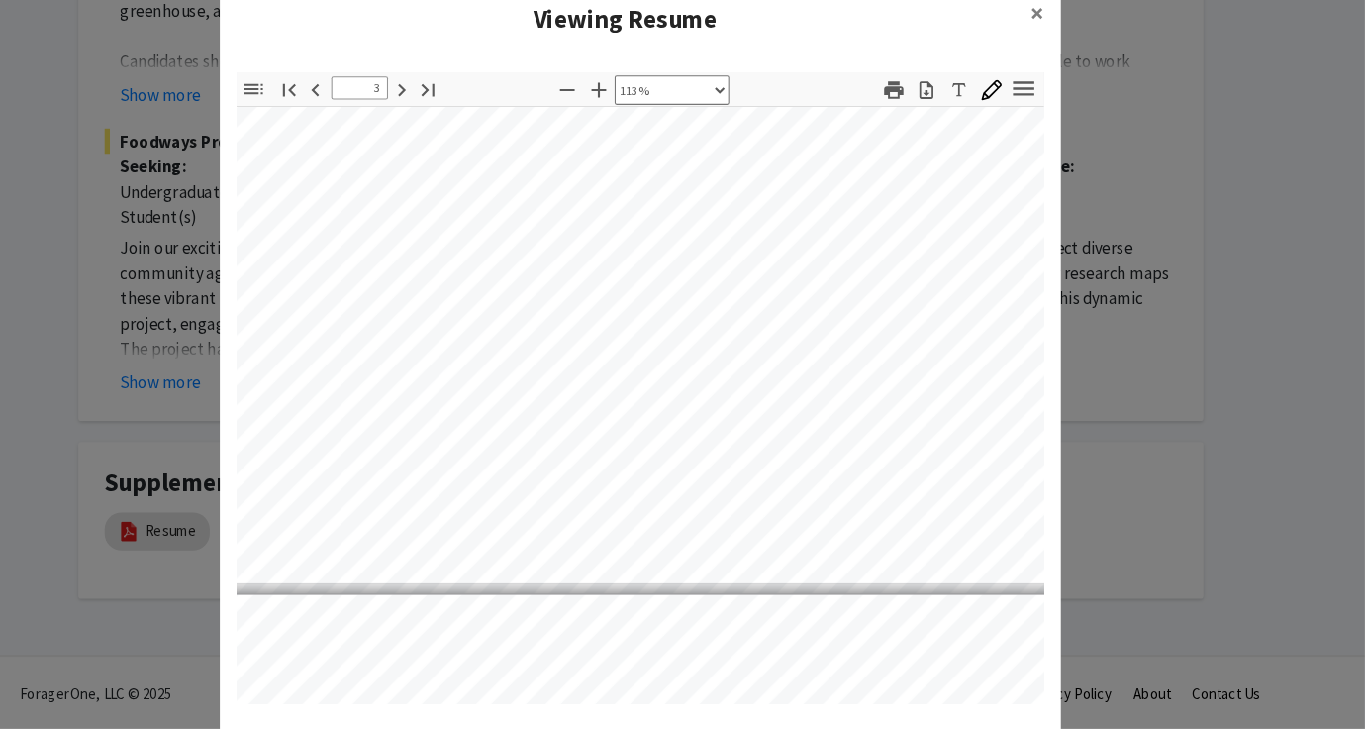
type input "3"
select select "custom"
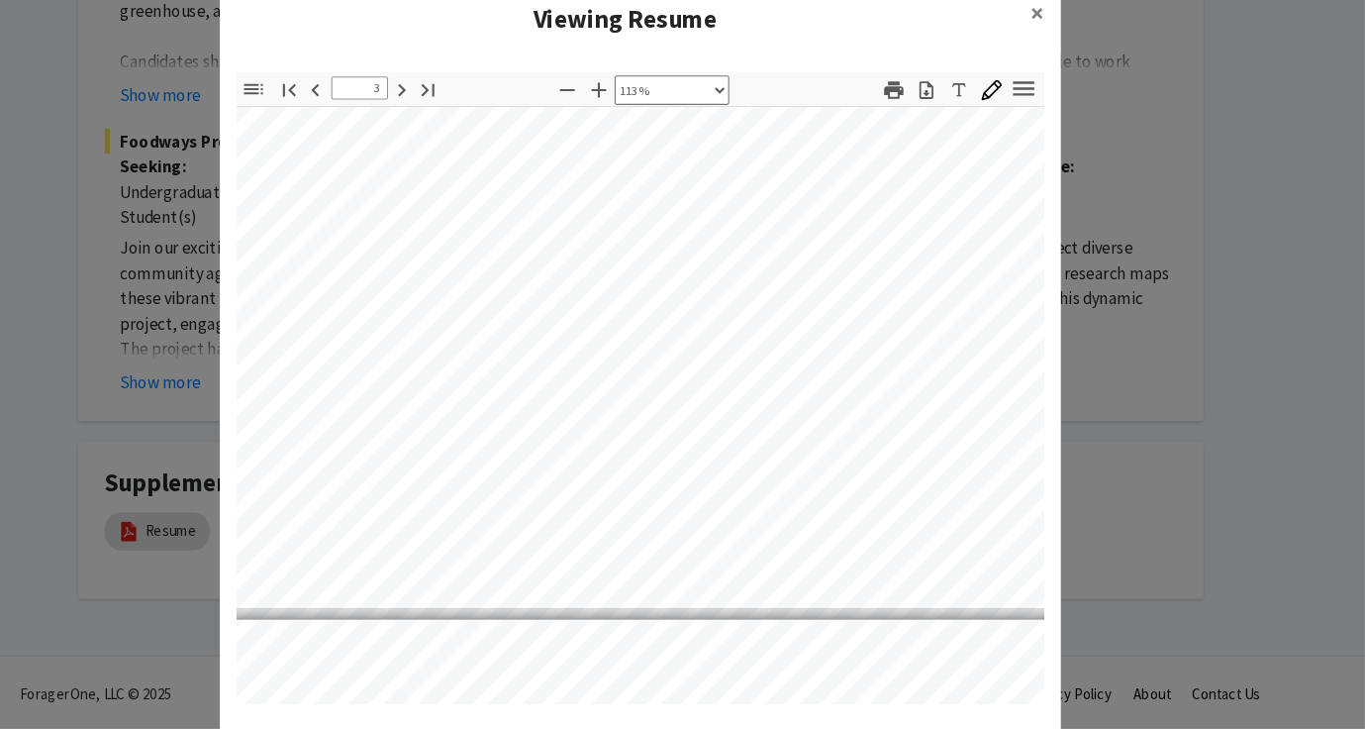
type input "3"
select select "custom"
type input "3"
select select "custom"
type input "3"
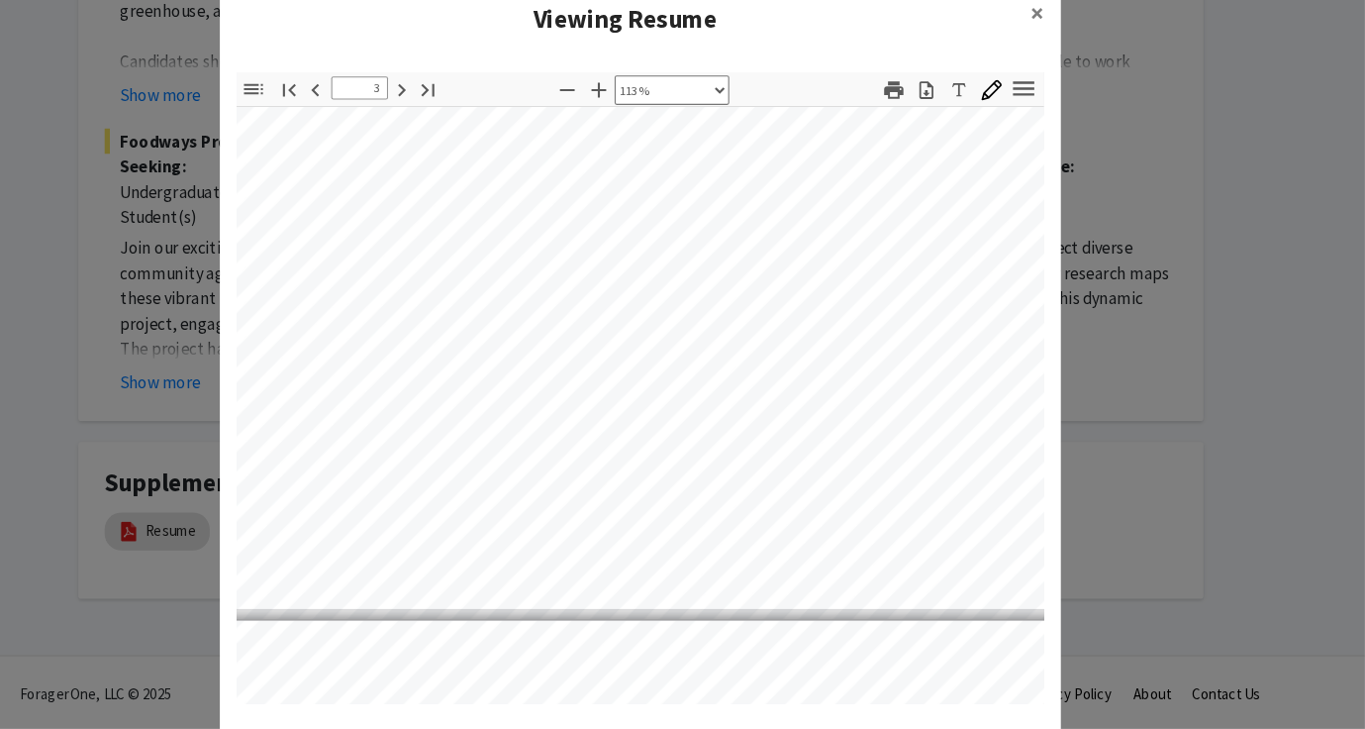
select select "1"
type input "3"
select select "custom"
type input "3"
select select "custom"
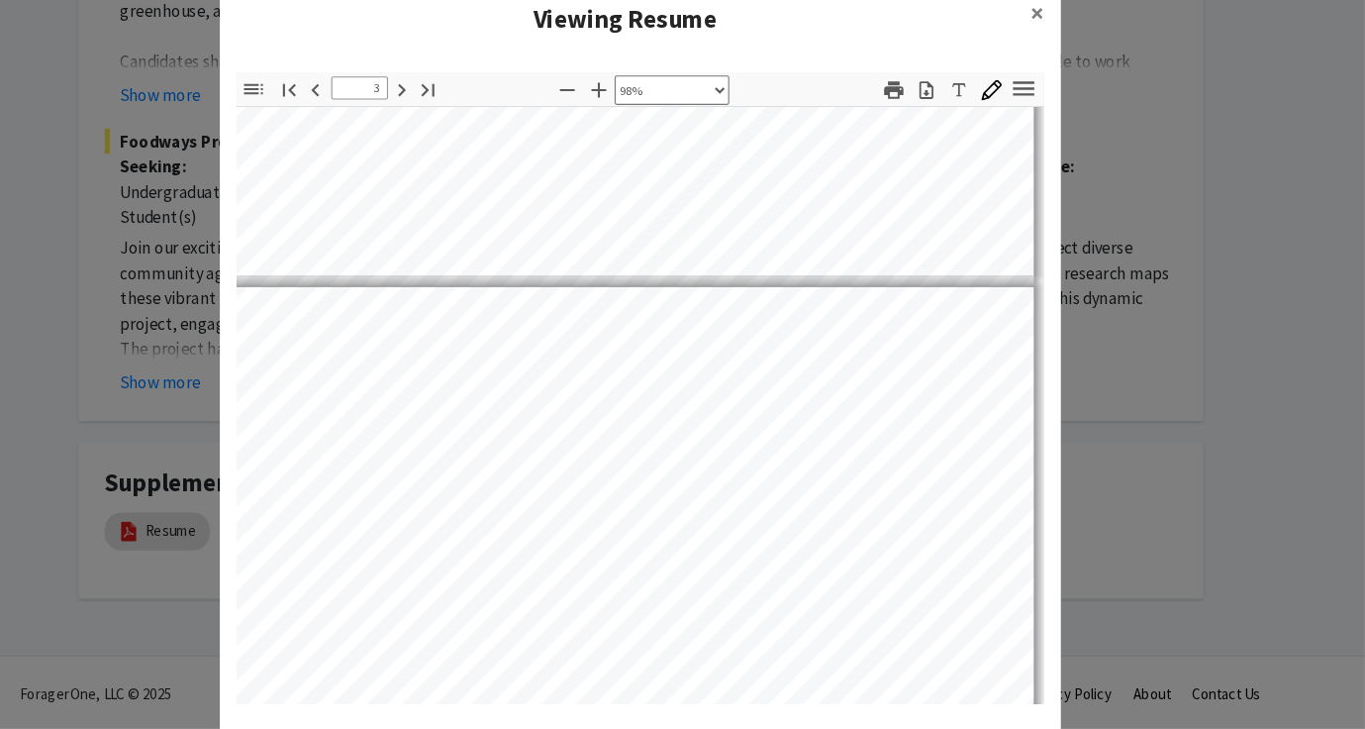
type input "3"
select select "custom"
type input "3"
select select "custom"
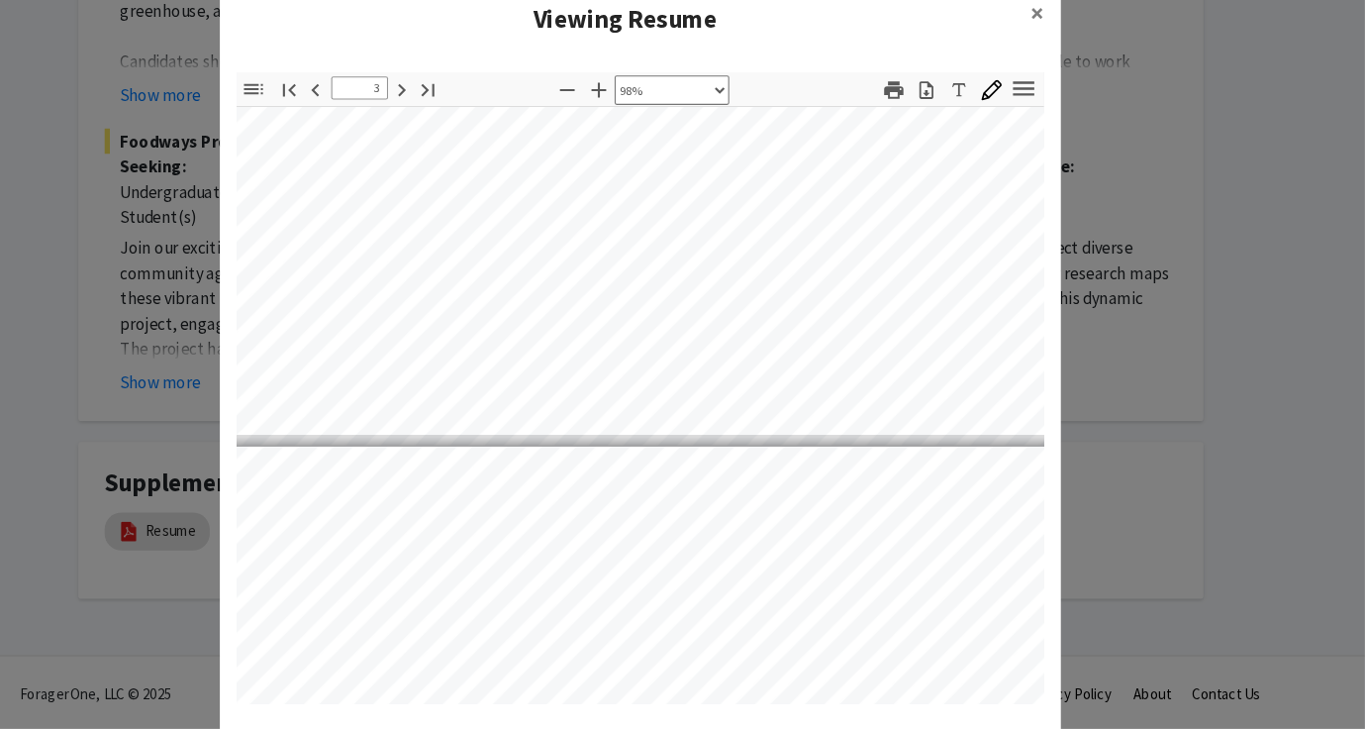
type input "3"
select select "custom"
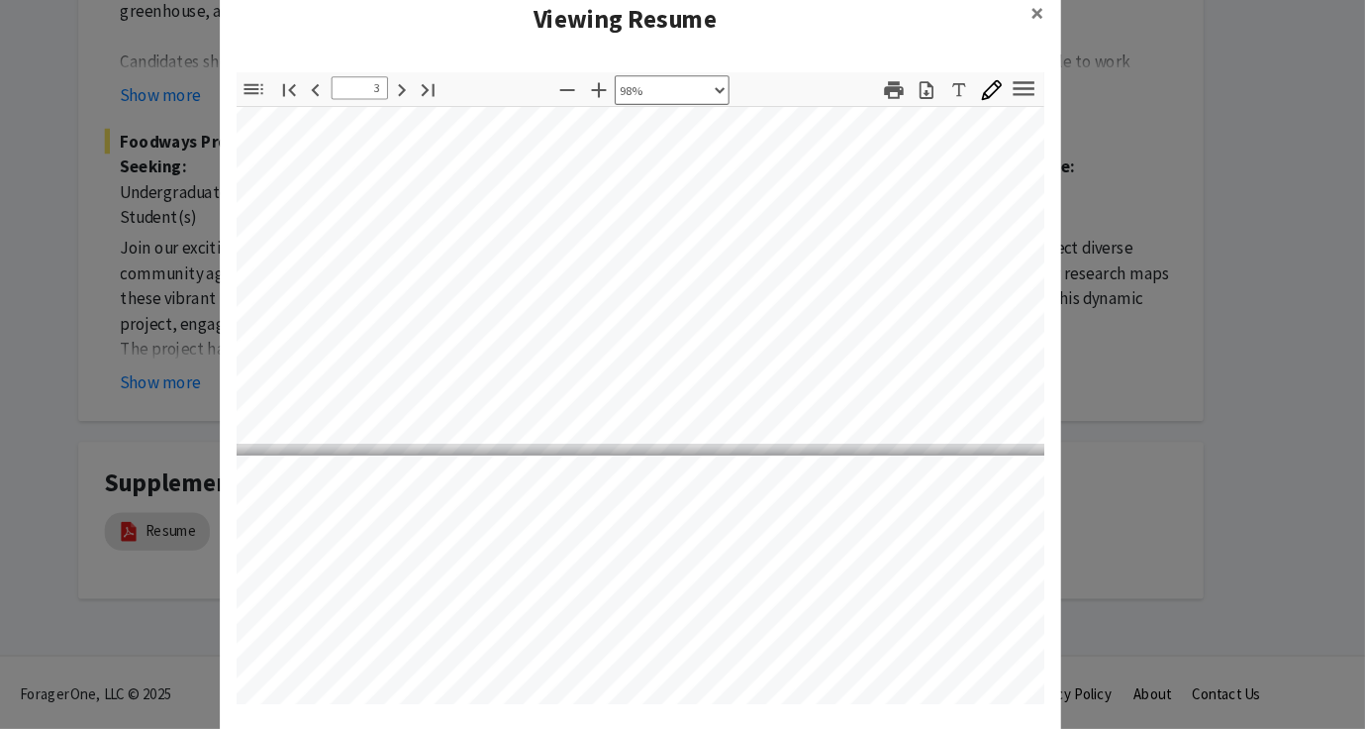
type input "3"
select select "custom"
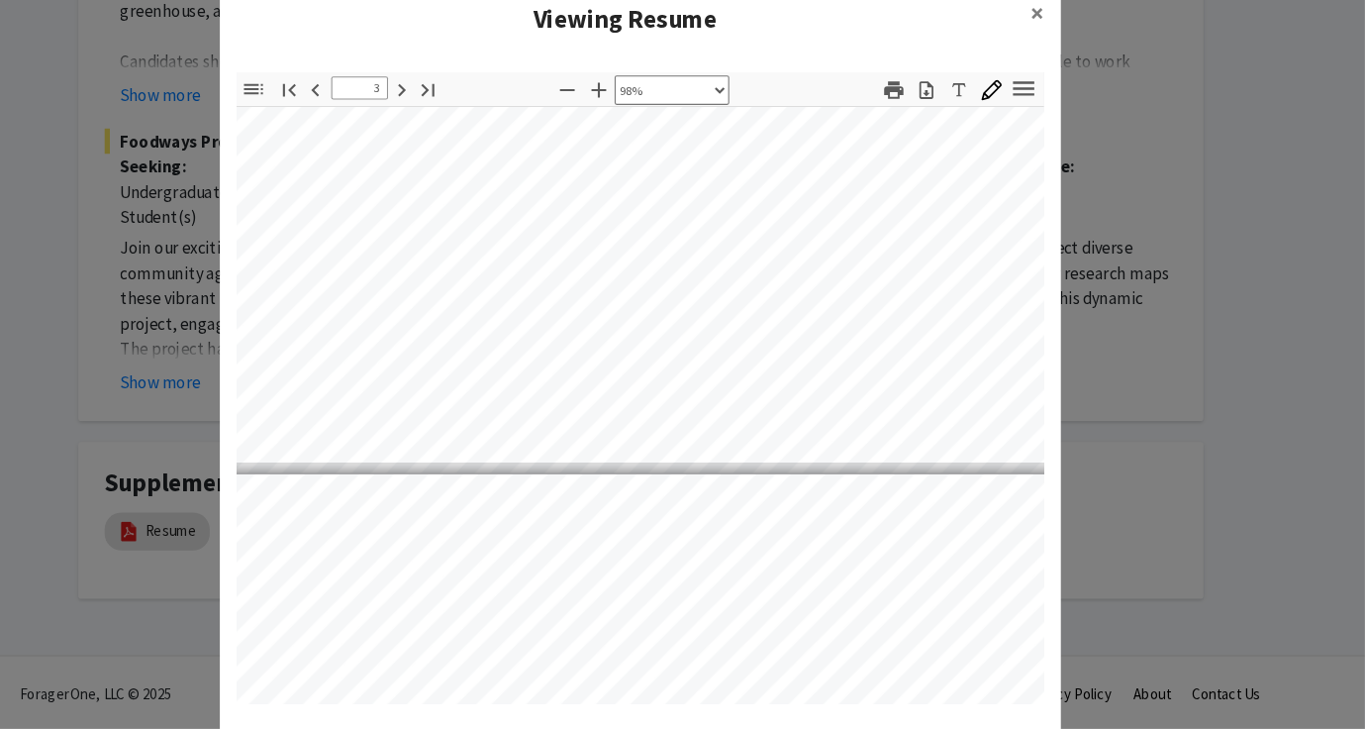
type input "3"
select select "custom"
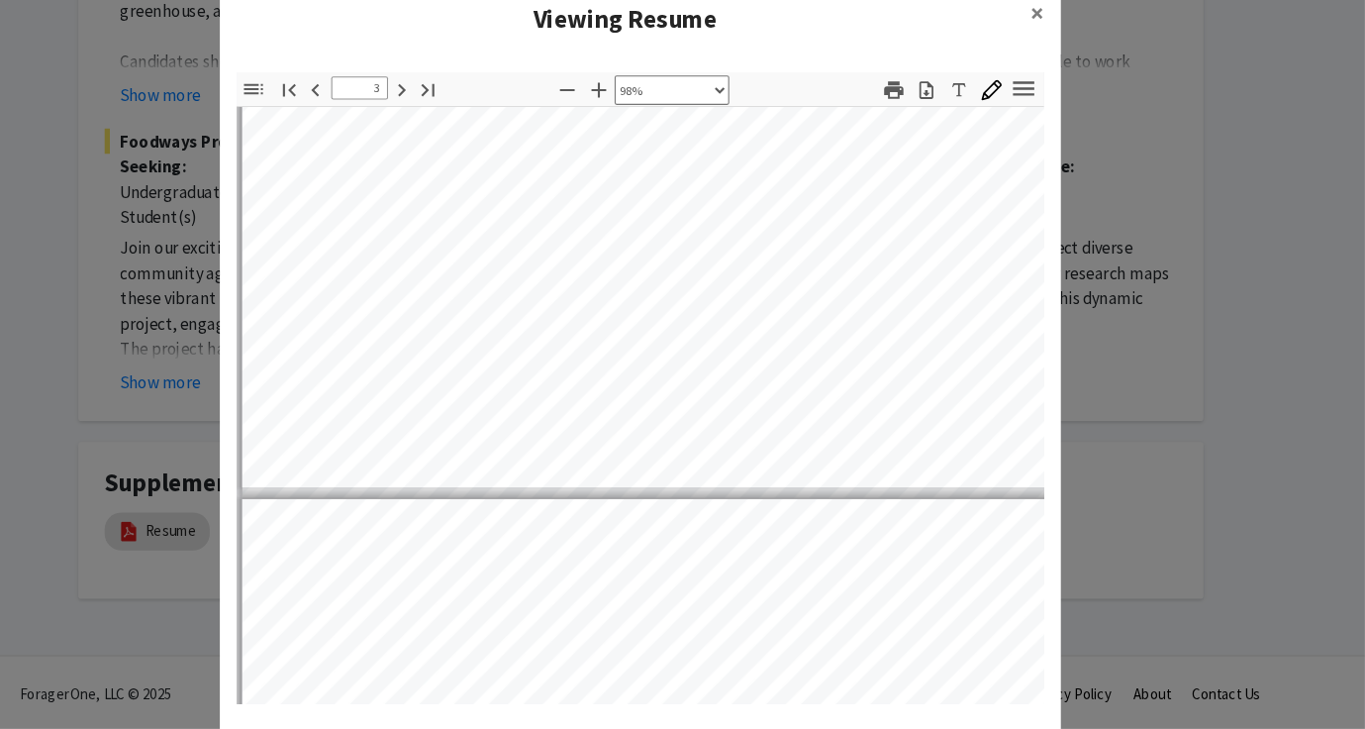
type input "3"
select select "custom"
type input "3"
select select "custom"
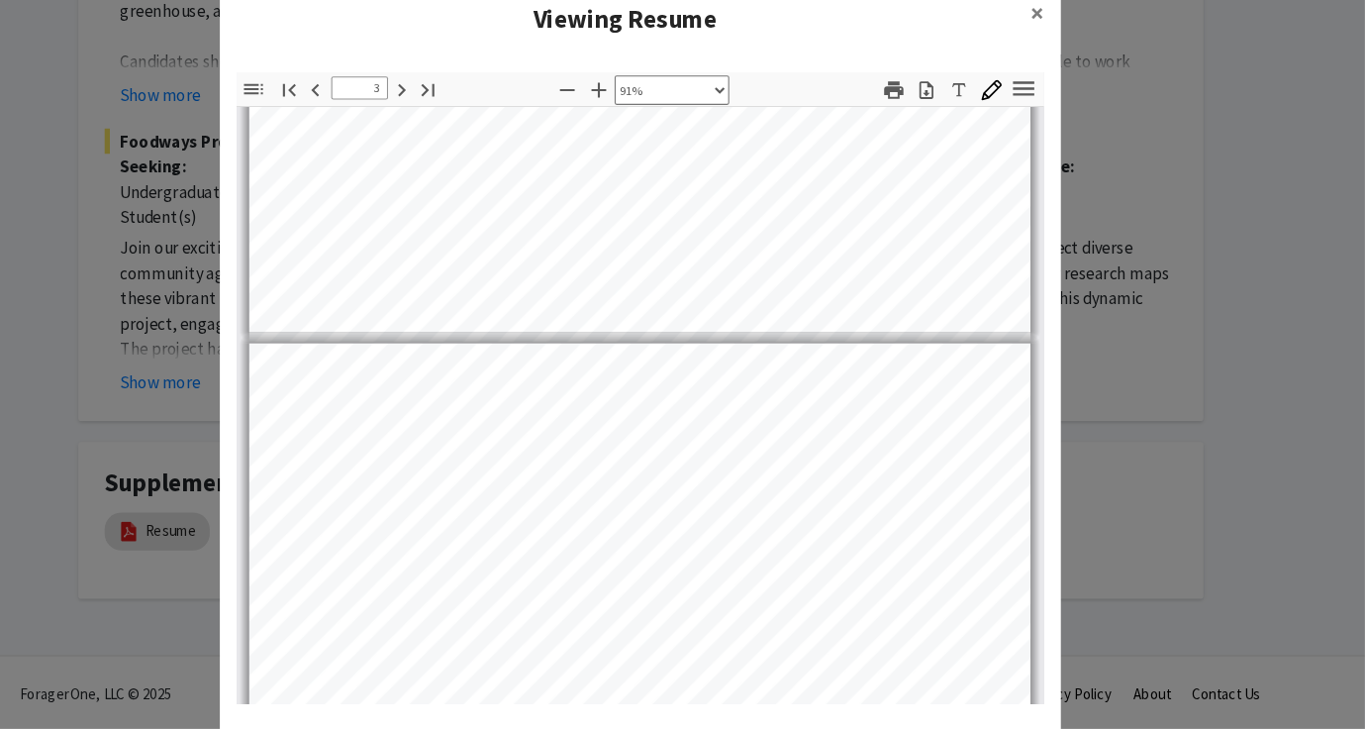
type input "3"
select select "custom"
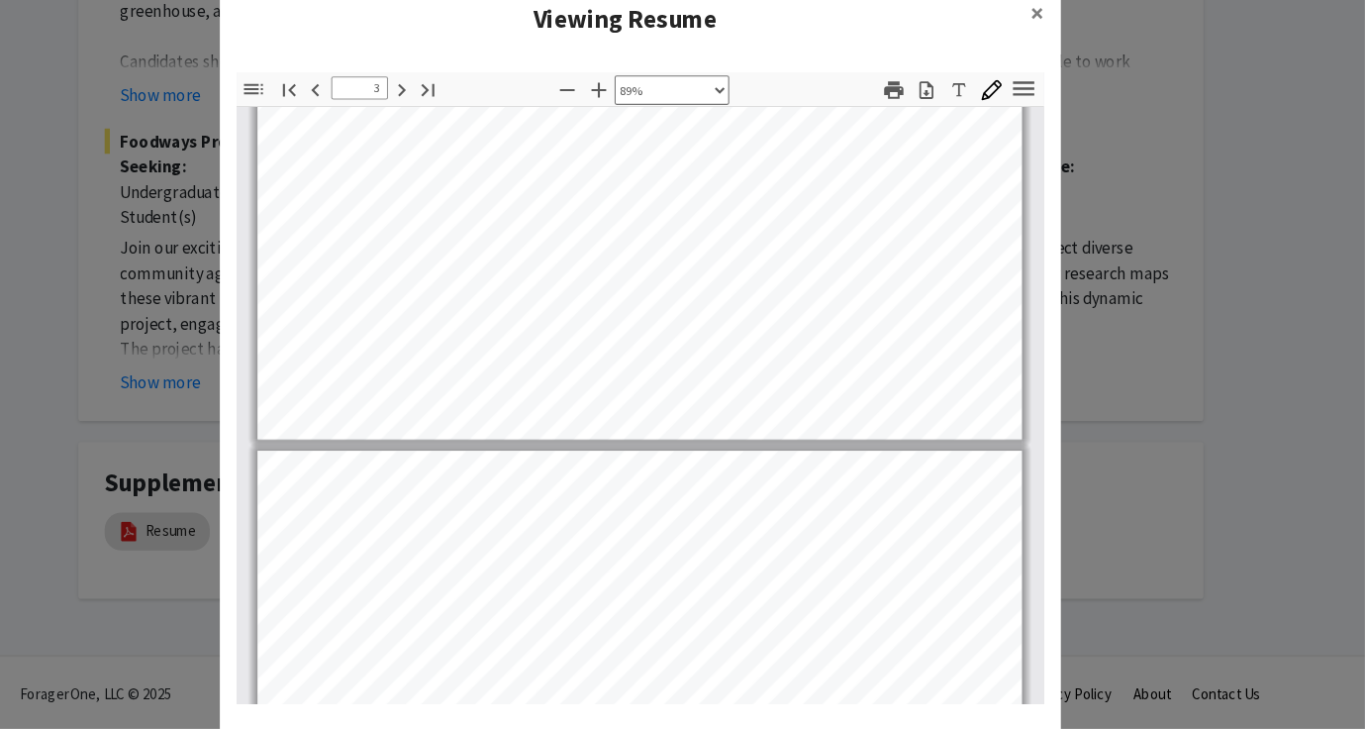
scroll to position [2529, 0]
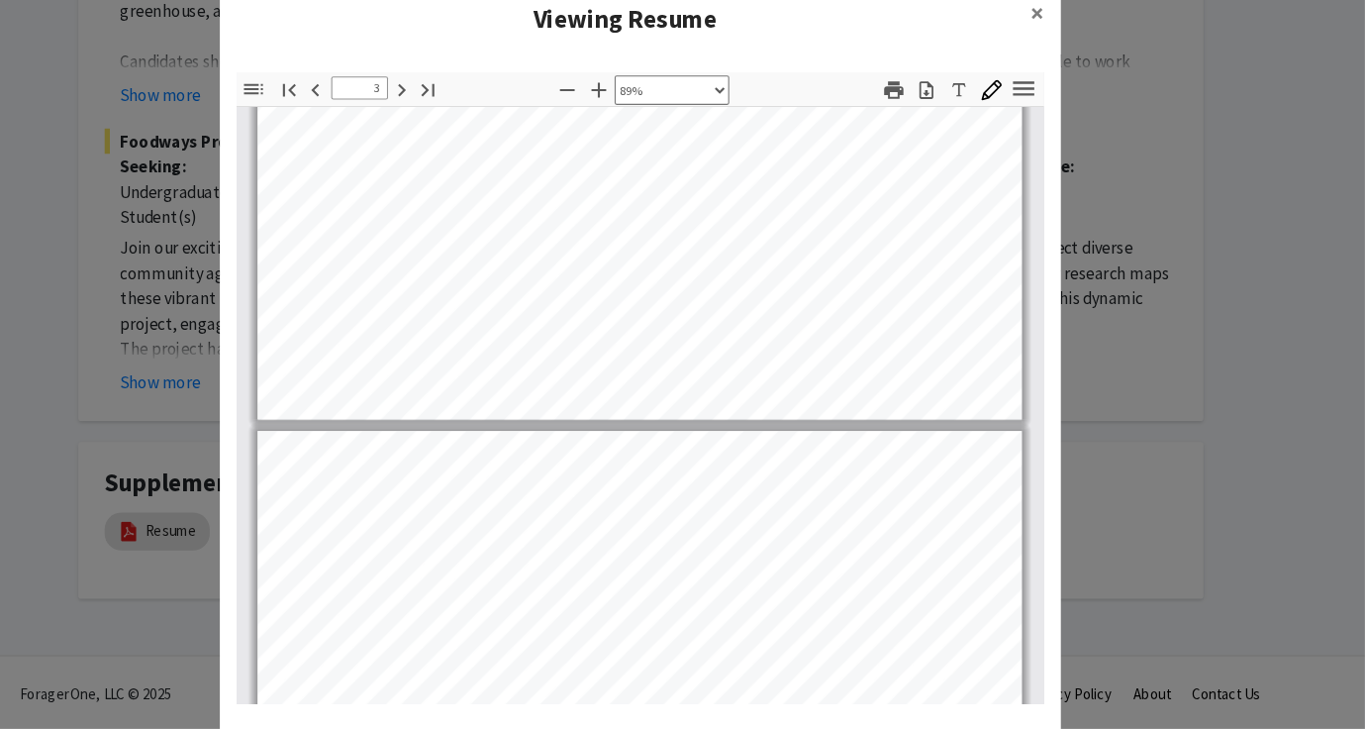
click at [1121, 229] on modal-container "Viewing Resume × Thumbnails Document Outline Attachments Layers Current Outline…" at bounding box center [682, 364] width 1365 height 729
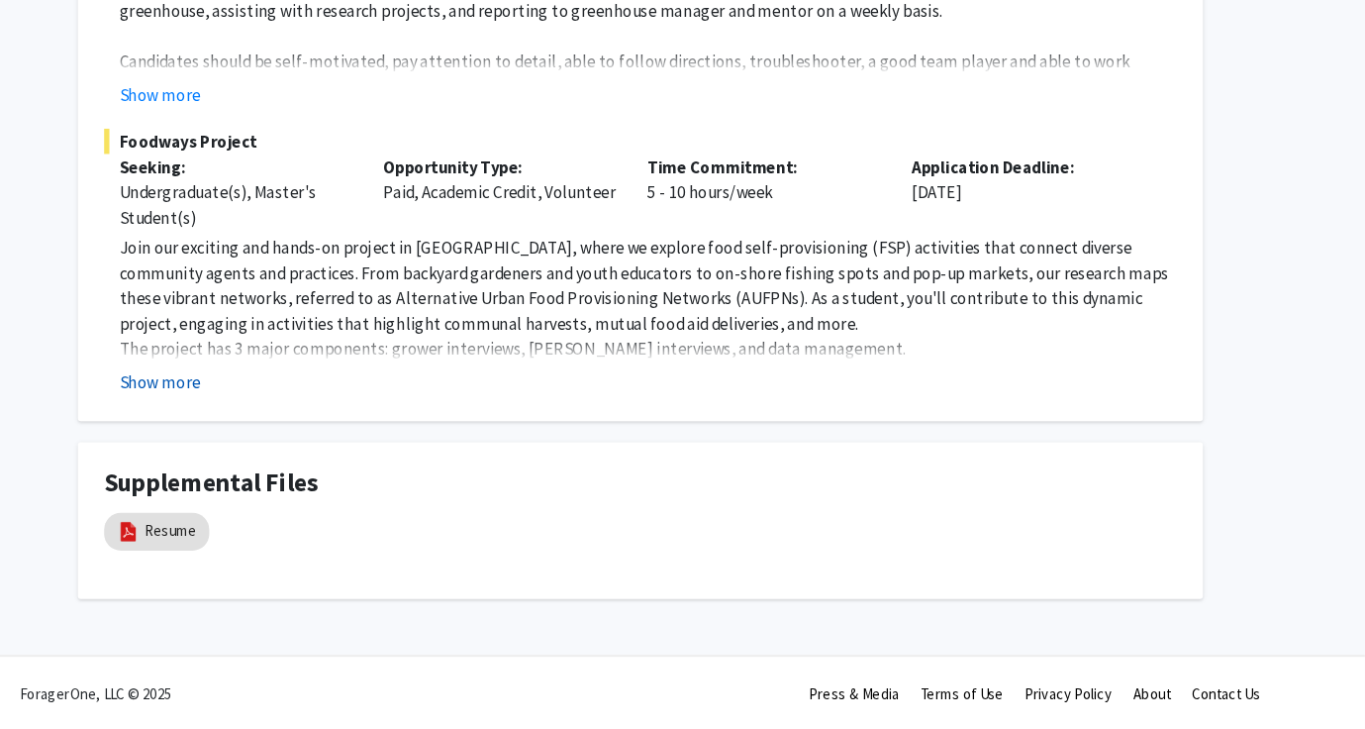
click at [237, 405] on button "Show more" at bounding box center [231, 402] width 76 height 24
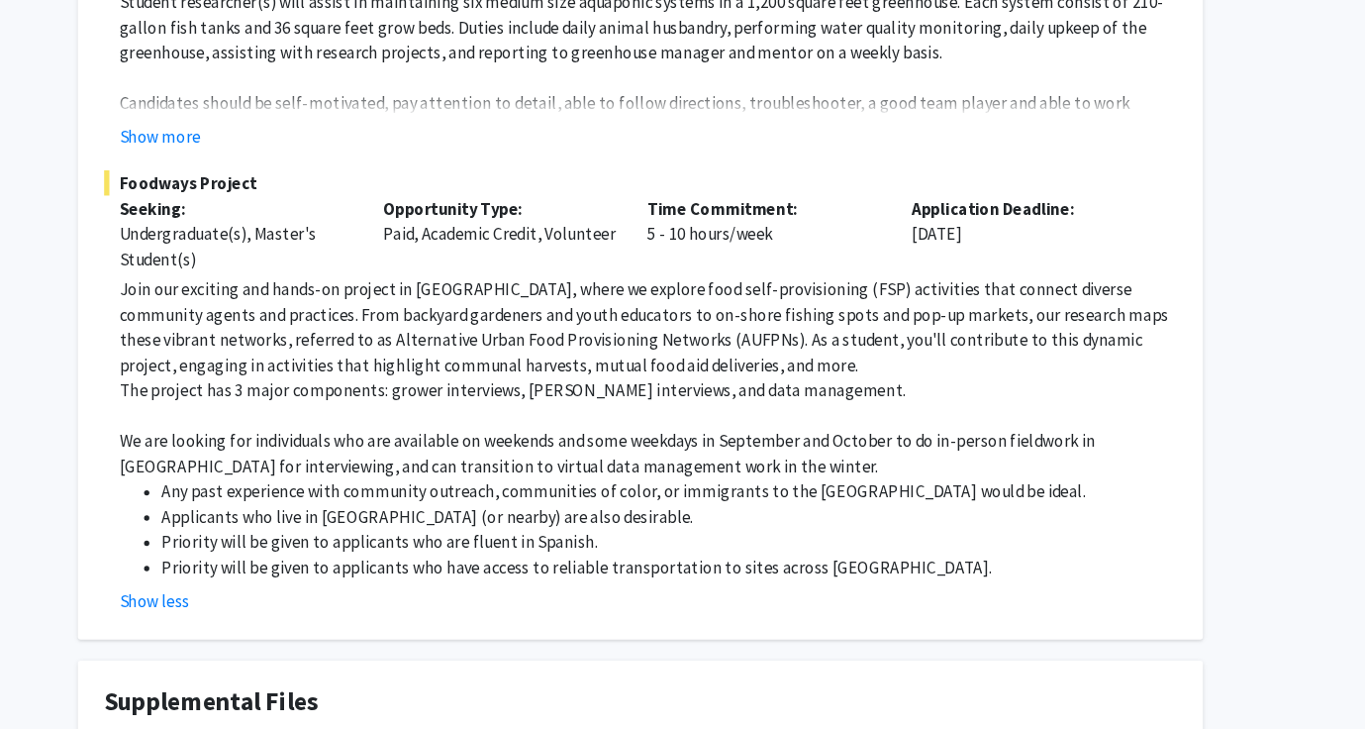
scroll to position [306, 0]
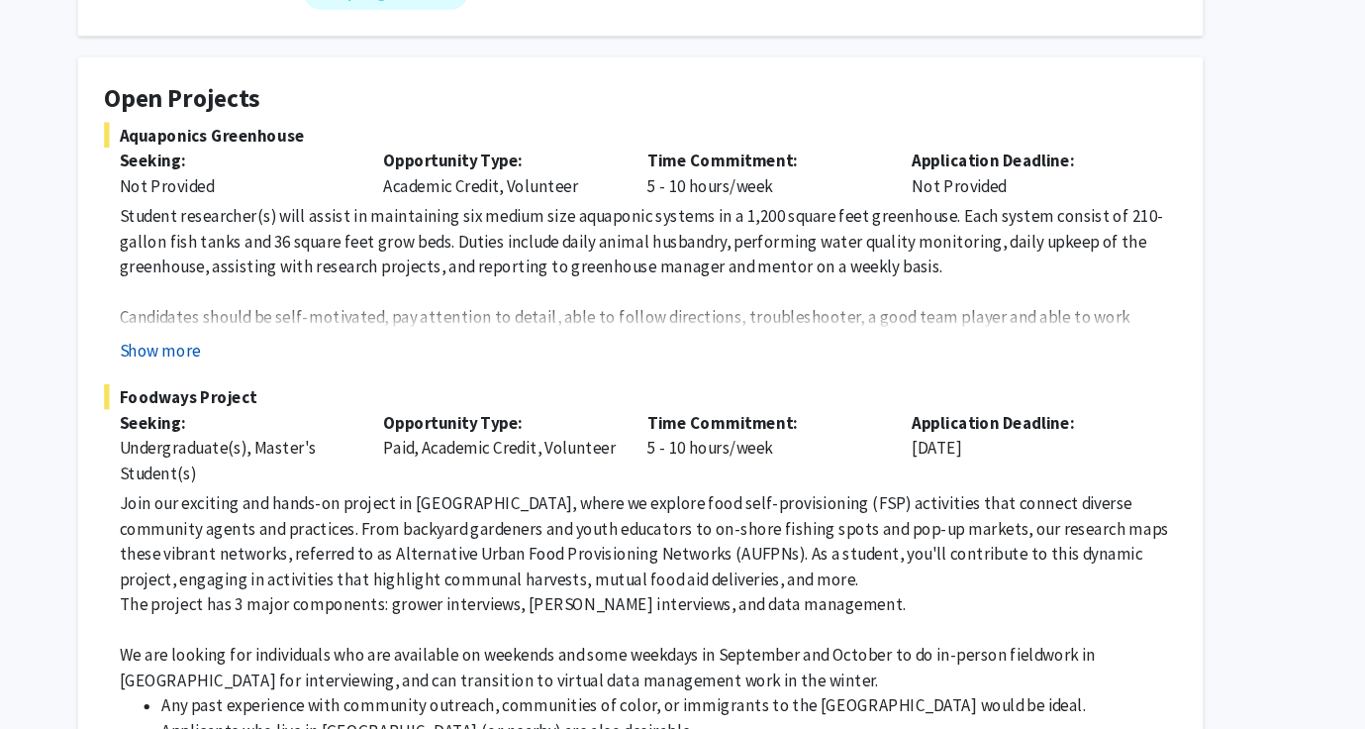
click at [224, 329] on button "Show more" at bounding box center [231, 330] width 76 height 24
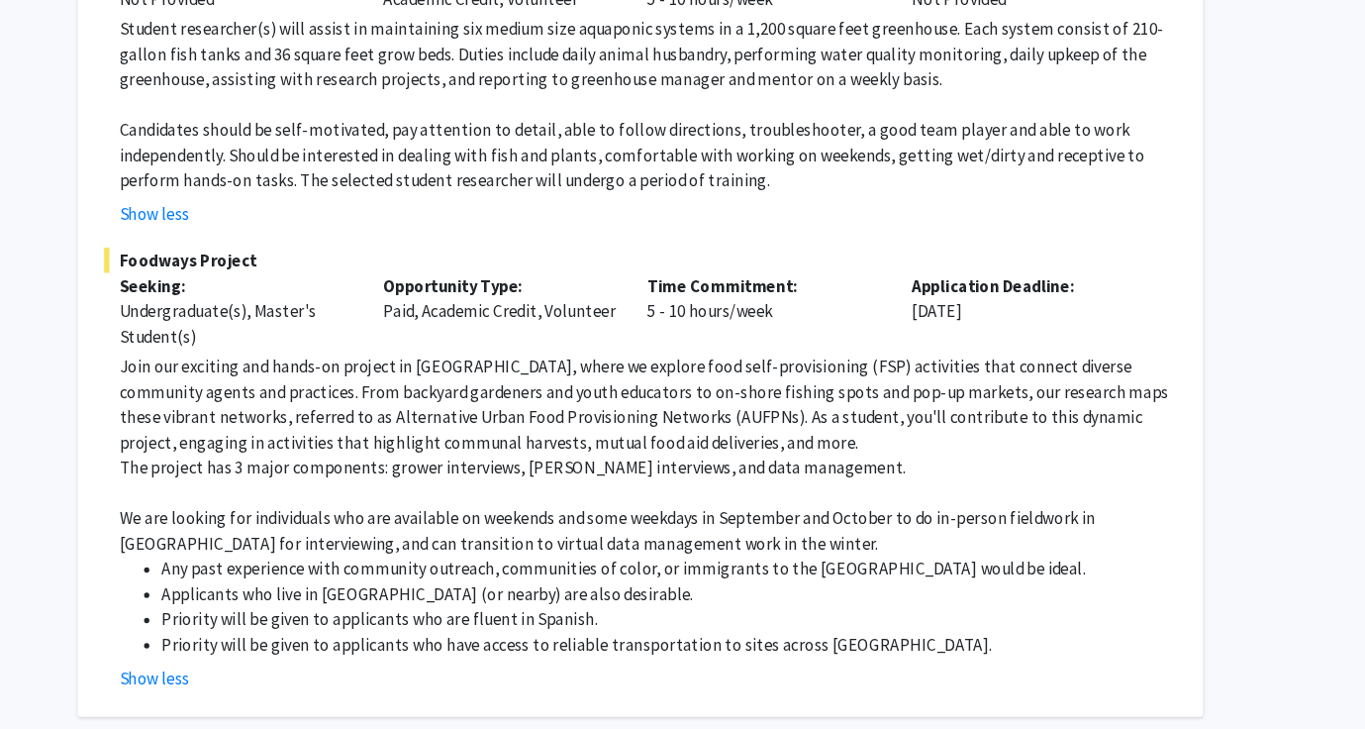
scroll to position [445, 0]
